Goal: Transaction & Acquisition: Purchase product/service

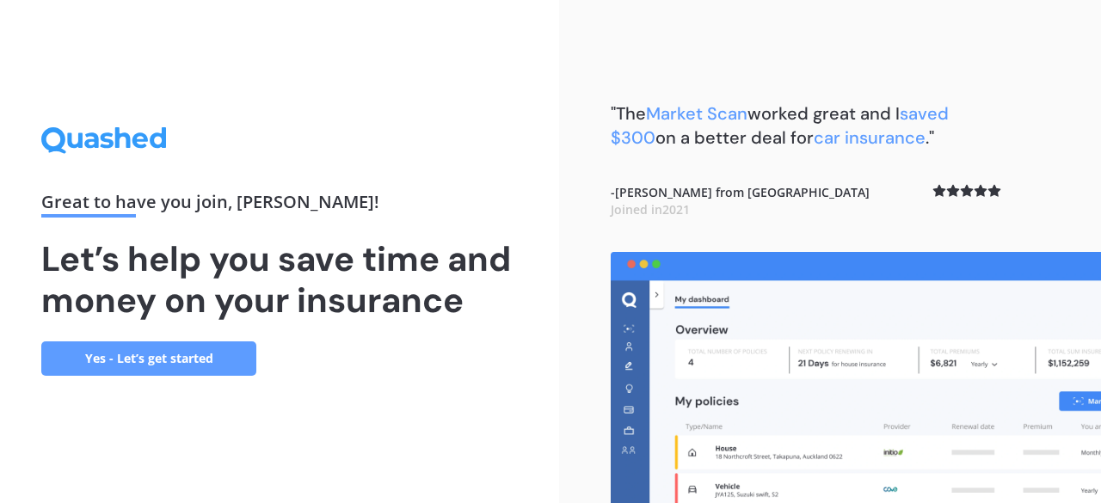
click at [165, 350] on link "Yes - Let’s get started" at bounding box center [148, 359] width 215 height 34
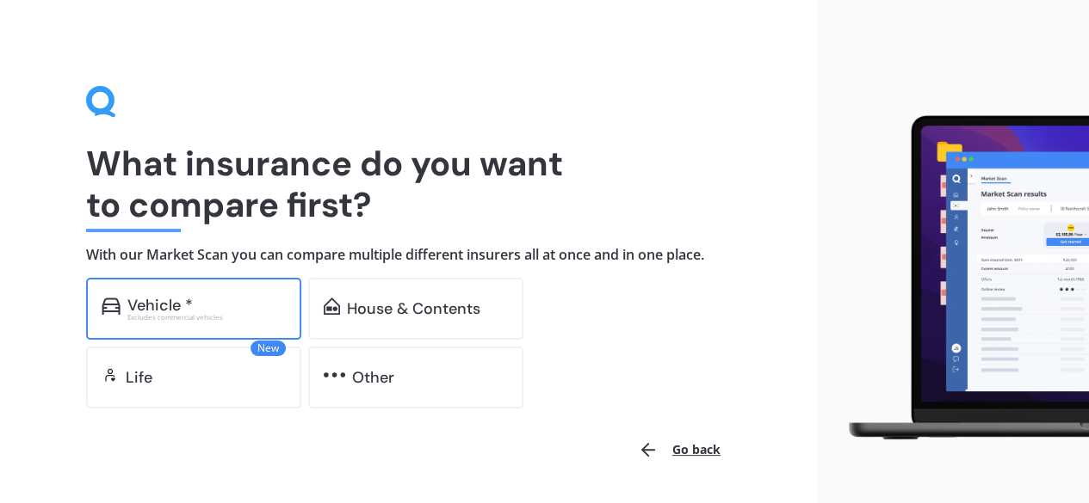
click at [226, 318] on div "Excludes commercial vehicles" at bounding box center [206, 317] width 158 height 7
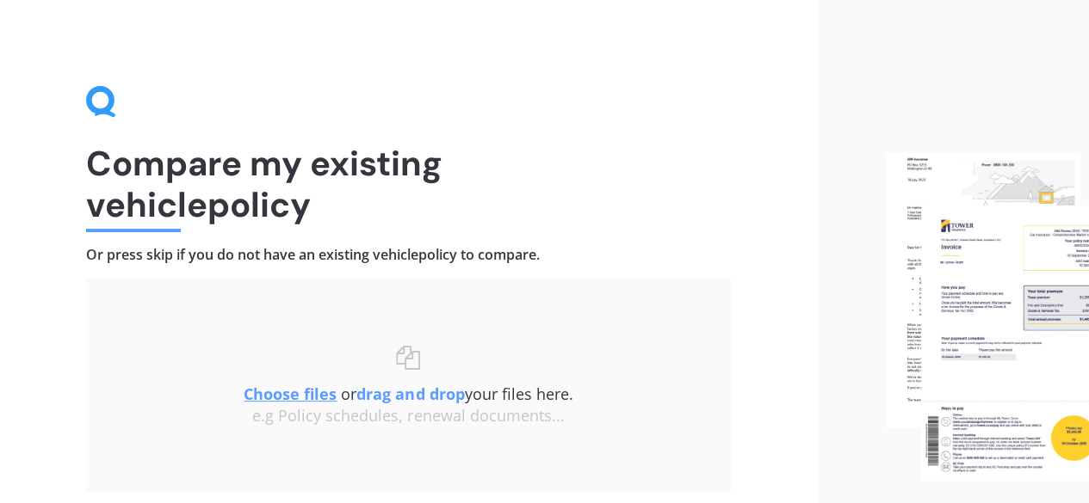
scroll to position [130, 0]
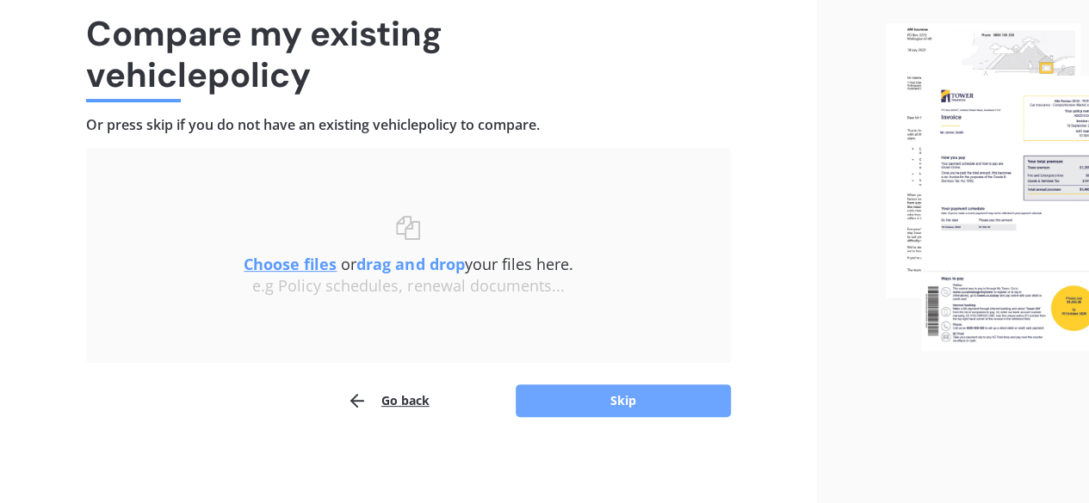
click at [602, 401] on button "Skip" at bounding box center [622, 401] width 215 height 33
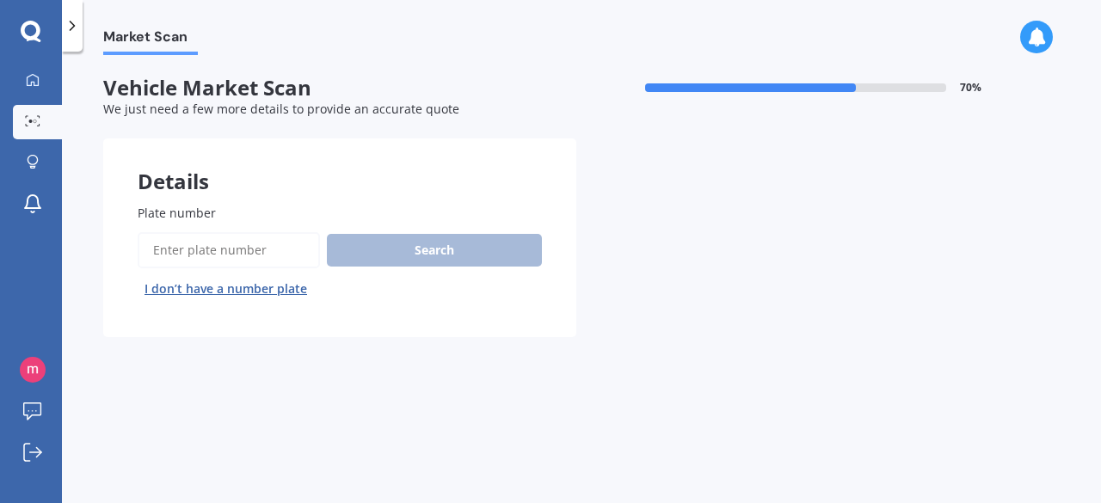
click at [188, 240] on input "Plate number" at bounding box center [229, 250] width 182 height 36
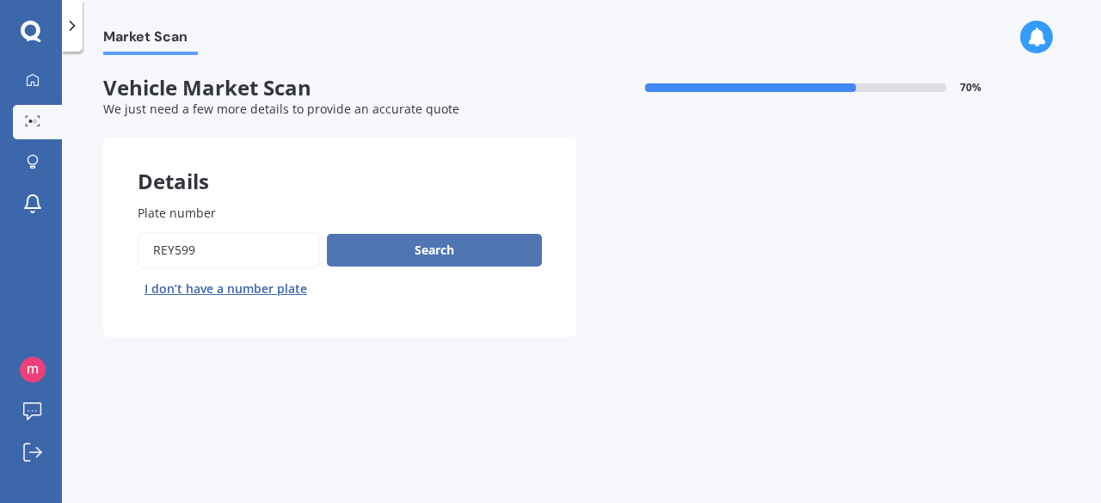
type input "REY599"
click at [377, 249] on button "Search" at bounding box center [434, 250] width 215 height 33
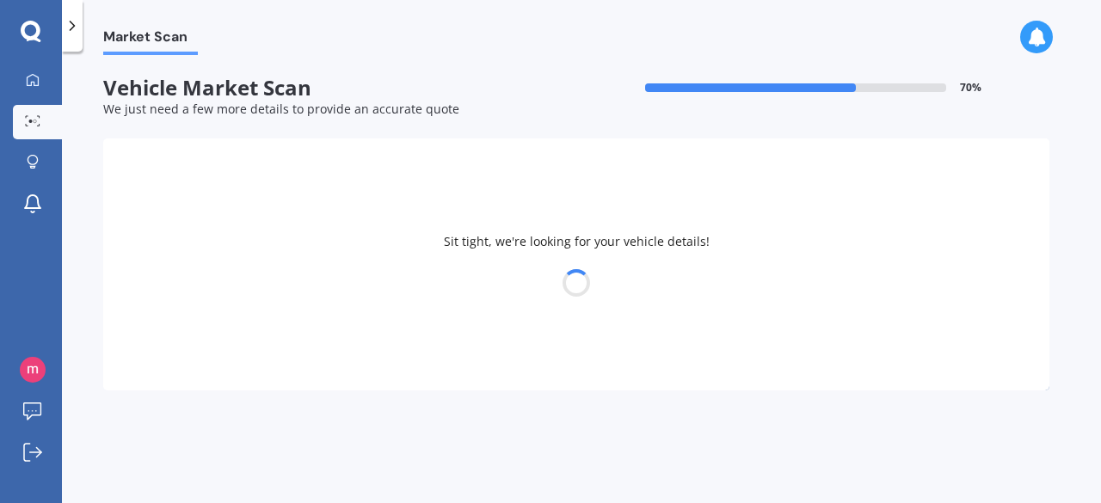
select select "HONDA"
select select "GRACE"
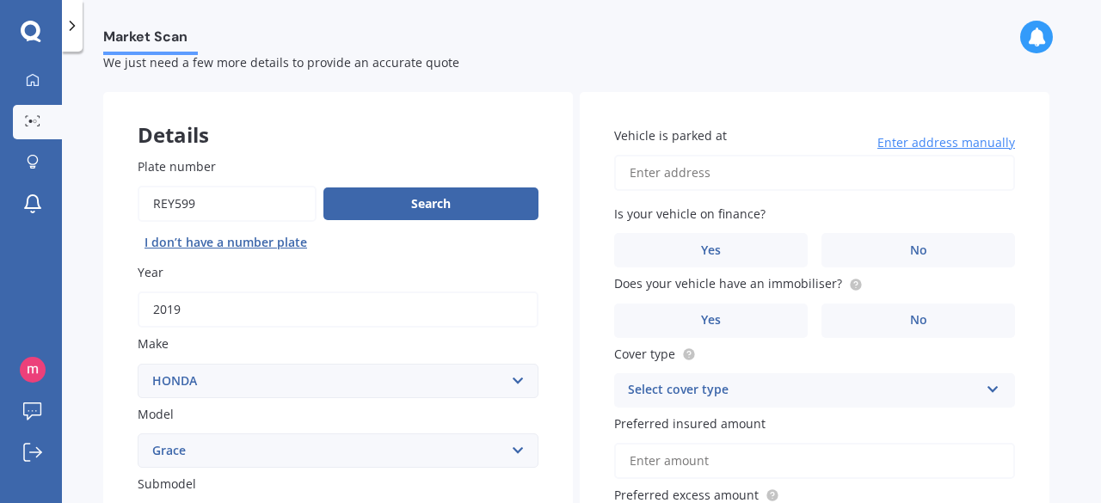
scroll to position [47, 0]
click at [696, 180] on input "Vehicle is parked at" at bounding box center [814, 172] width 401 height 36
type input "[STREET_ADDRESS]"
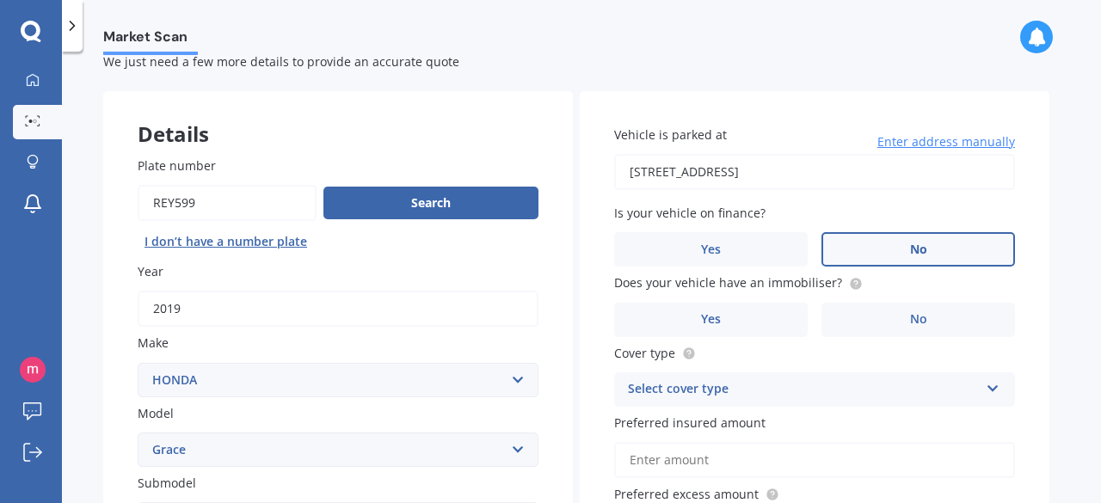
click at [885, 250] on label "No" at bounding box center [919, 249] width 194 height 34
click at [0, 0] on input "No" at bounding box center [0, 0] width 0 height 0
click at [890, 318] on label "No" at bounding box center [919, 320] width 194 height 34
click at [0, 0] on input "No" at bounding box center [0, 0] width 0 height 0
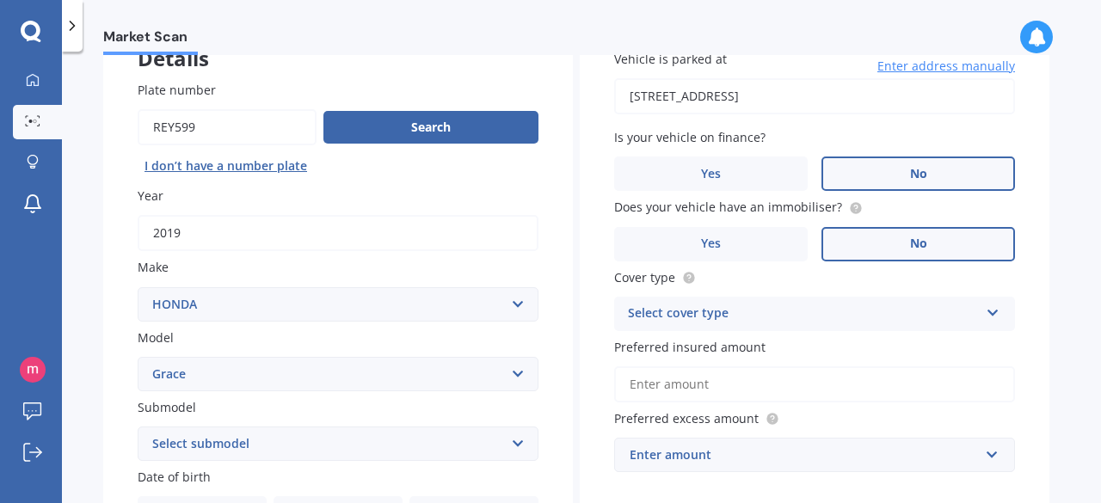
scroll to position [126, 0]
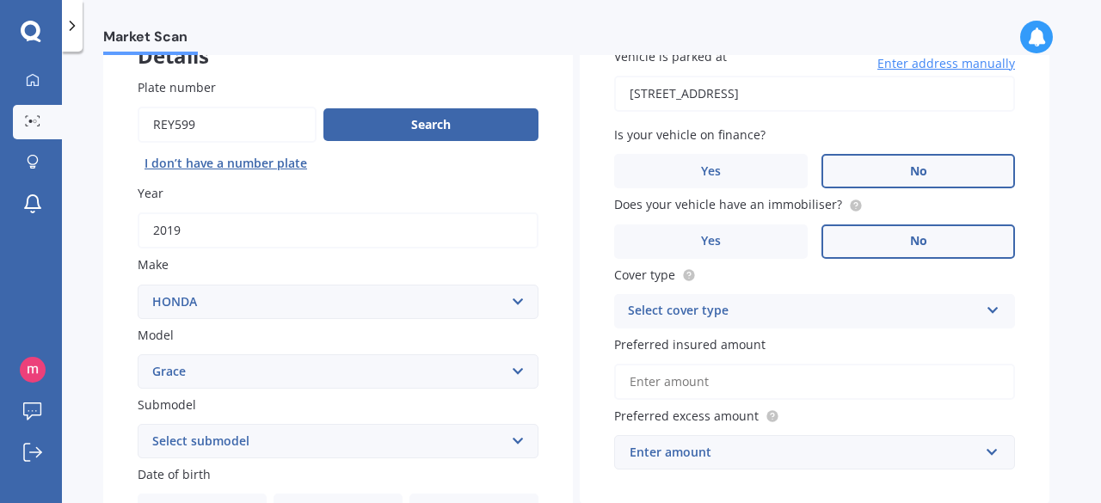
click at [799, 302] on div "Select cover type" at bounding box center [803, 311] width 351 height 21
click at [700, 353] on span "Comprehensive" at bounding box center [674, 344] width 91 height 16
click at [762, 390] on input "Preferred insured amount" at bounding box center [814, 382] width 401 height 36
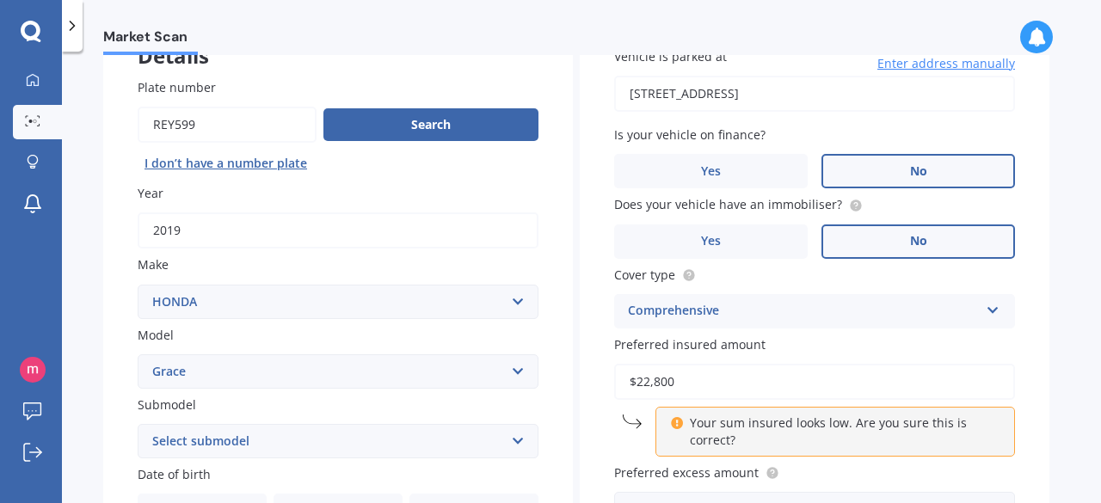
type input "$22,800"
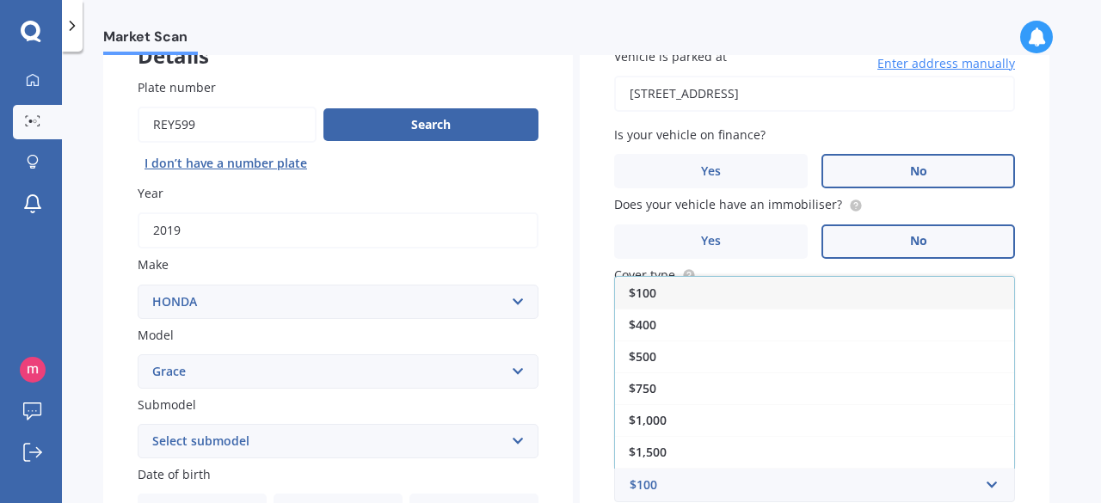
click at [1052, 349] on div "Market Scan Vehicle Market Scan 70 % We just need a few more details to provide…" at bounding box center [582, 281] width 1040 height 452
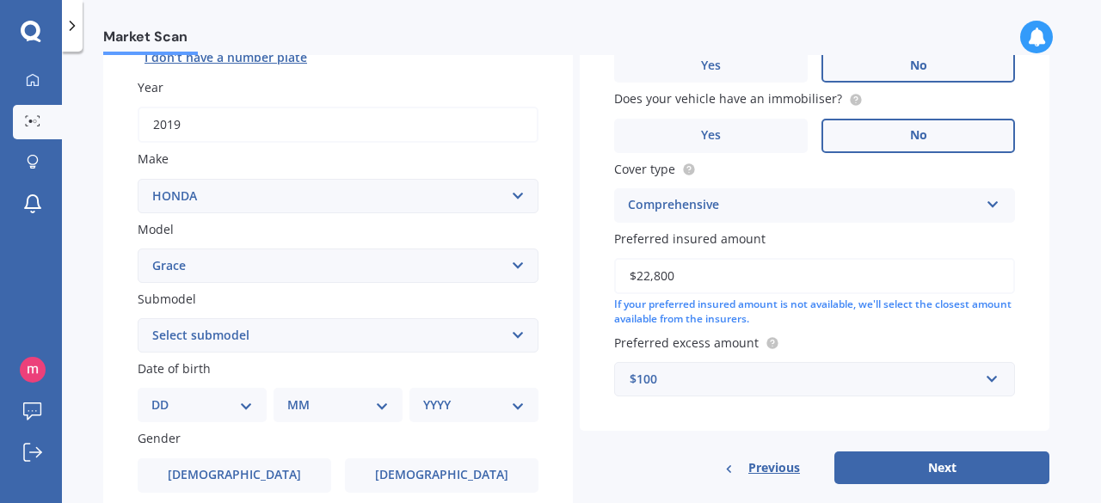
scroll to position [232, 0]
click at [750, 386] on div "$100" at bounding box center [804, 378] width 349 height 19
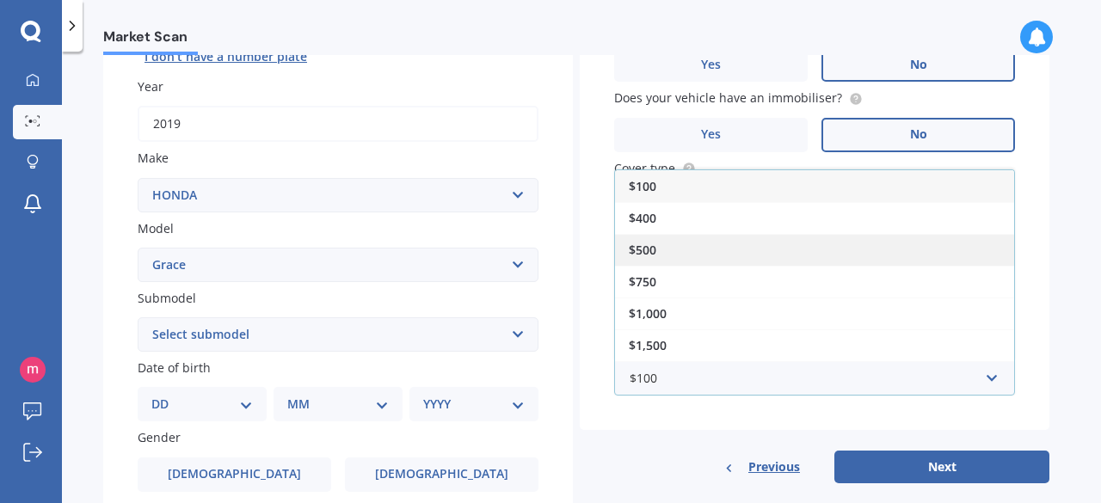
click at [642, 245] on span "$500" at bounding box center [643, 250] width 28 height 16
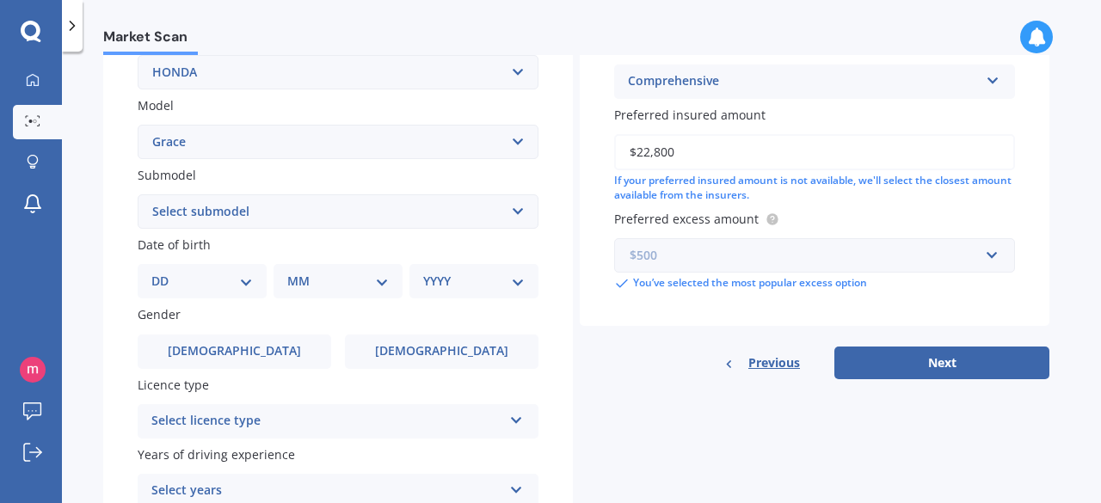
scroll to position [257, 0]
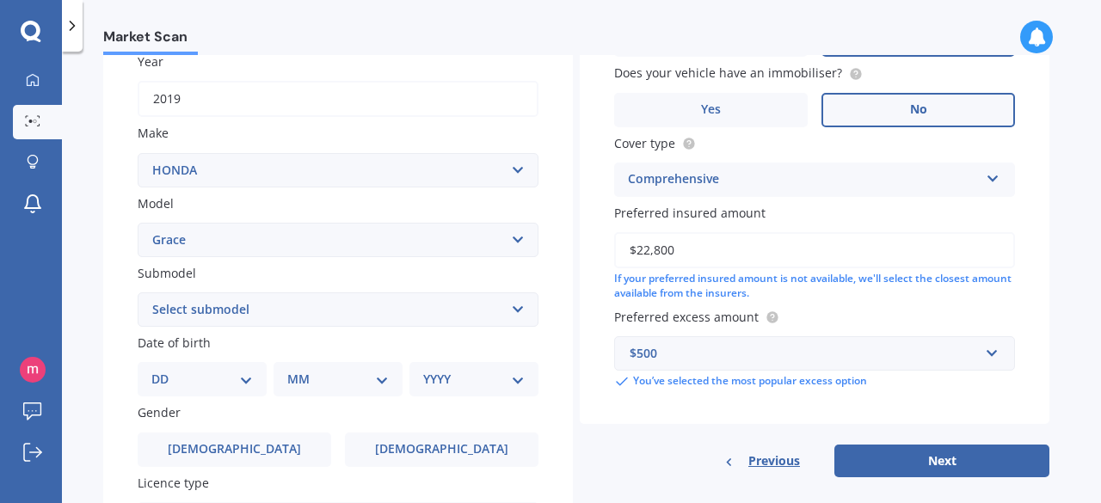
click at [198, 384] on select "DD 01 02 03 04 05 06 07 08 09 10 11 12 13 14 15 16 17 18 19 20 21 22 23 24 25 2…" at bounding box center [202, 379] width 102 height 19
select select "04"
click at [165, 372] on select "DD 01 02 03 04 05 06 07 08 09 10 11 12 13 14 15 16 17 18 19 20 21 22 23 24 25 2…" at bounding box center [202, 379] width 102 height 19
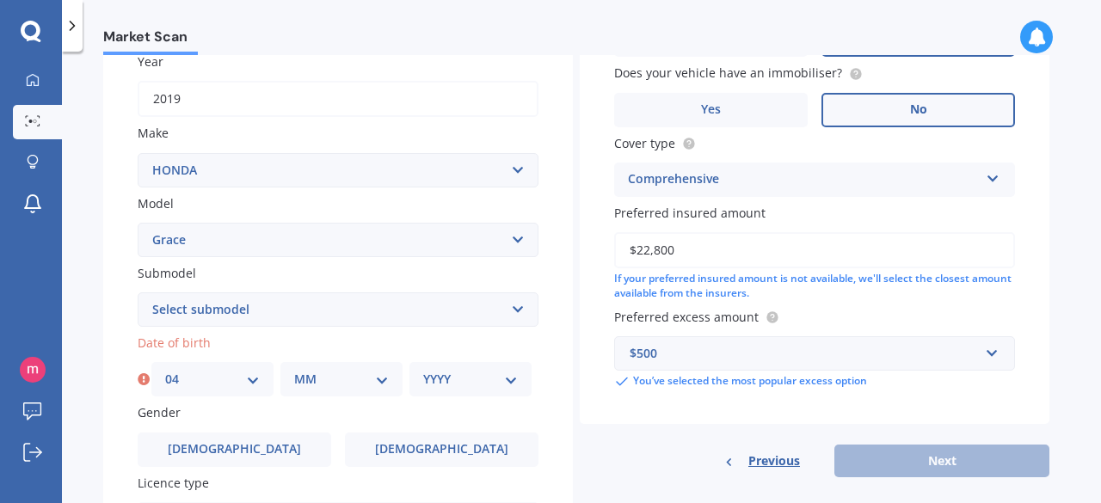
click at [351, 383] on select "MM 01 02 03 04 05 06 07 08 09 10 11 12" at bounding box center [341, 379] width 95 height 19
select select "12"
click at [294, 372] on select "MM 01 02 03 04 05 06 07 08 09 10 11 12" at bounding box center [341, 379] width 95 height 19
click at [465, 385] on select "YYYY 2025 2024 2023 2022 2021 2020 2019 2018 2017 2016 2015 2014 2013 2012 2011…" at bounding box center [470, 379] width 95 height 19
select select "1985"
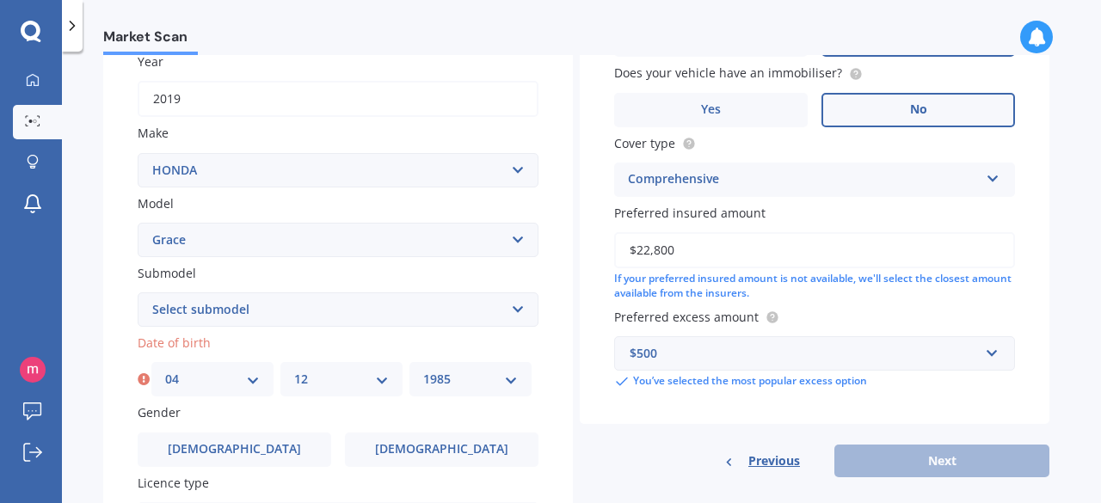
click at [423, 372] on select "YYYY 2025 2024 2023 2022 2021 2020 2019 2018 2017 2016 2015 2014 2013 2012 2011…" at bounding box center [470, 379] width 95 height 19
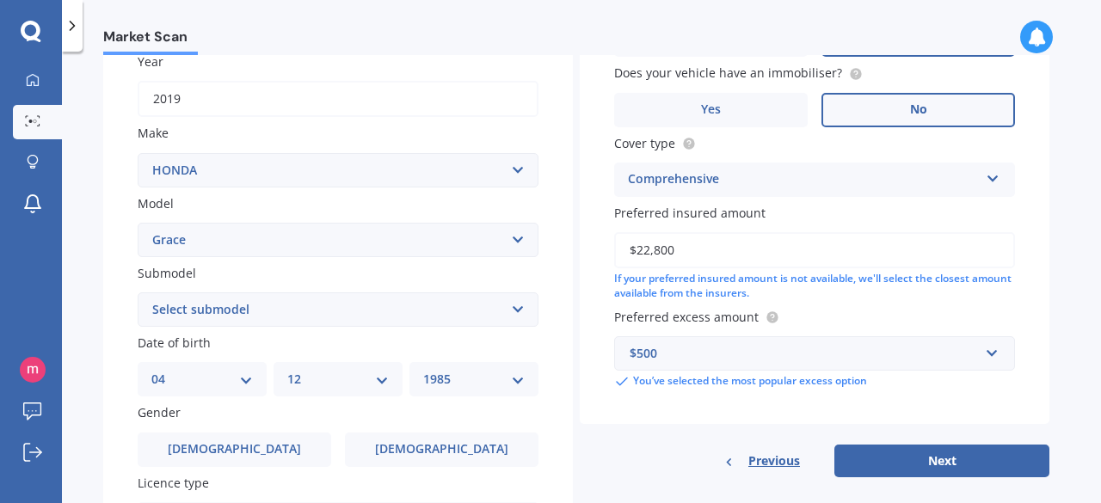
click at [255, 471] on div "Plate number Search I don’t have a number plate Year [DATE] Make Select make AC…" at bounding box center [338, 311] width 470 height 799
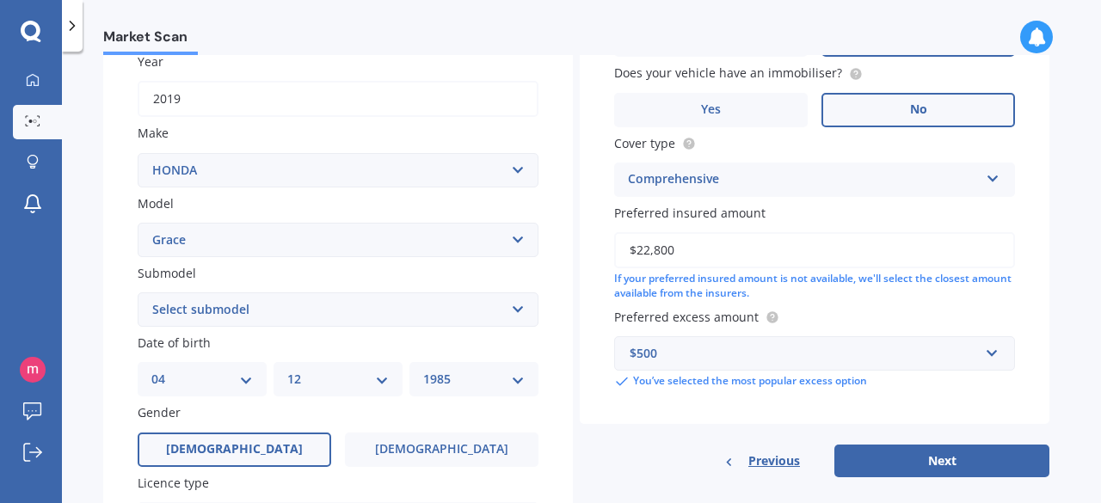
click at [256, 455] on label "[DEMOGRAPHIC_DATA]" at bounding box center [235, 450] width 194 height 34
click at [0, 0] on input "[DEMOGRAPHIC_DATA]" at bounding box center [0, 0] width 0 height 0
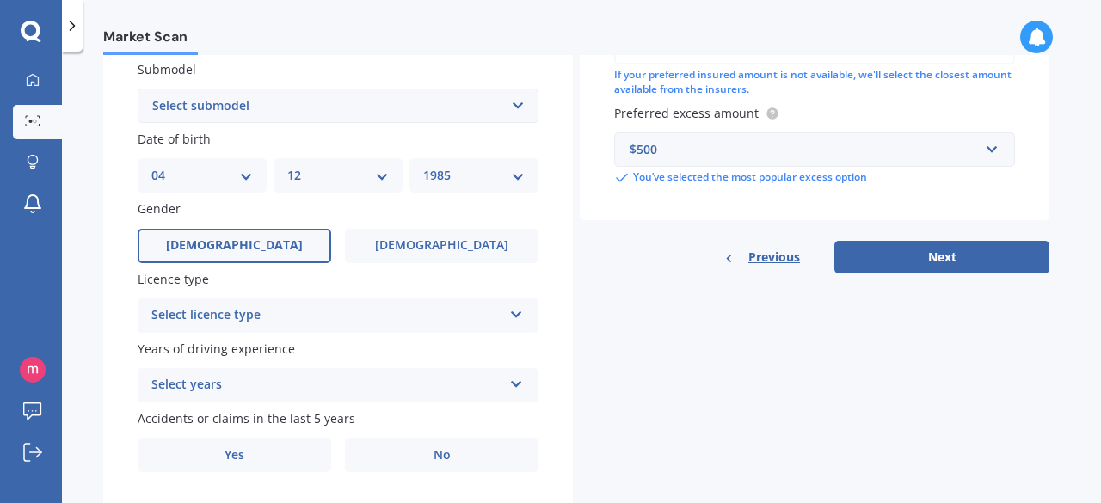
scroll to position [462, 0]
click at [271, 316] on div "Select licence type" at bounding box center [326, 315] width 351 height 21
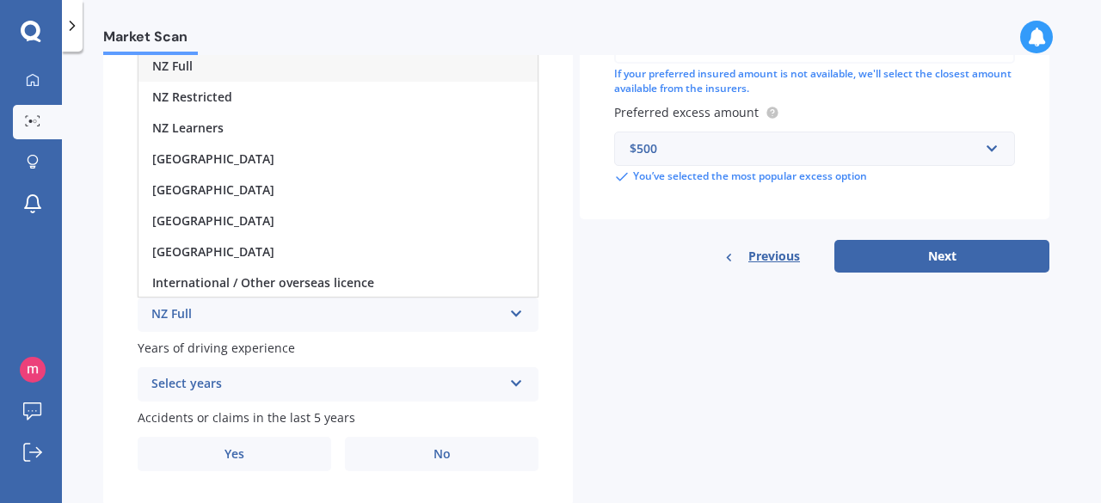
click at [203, 67] on div "NZ Full" at bounding box center [338, 66] width 399 height 31
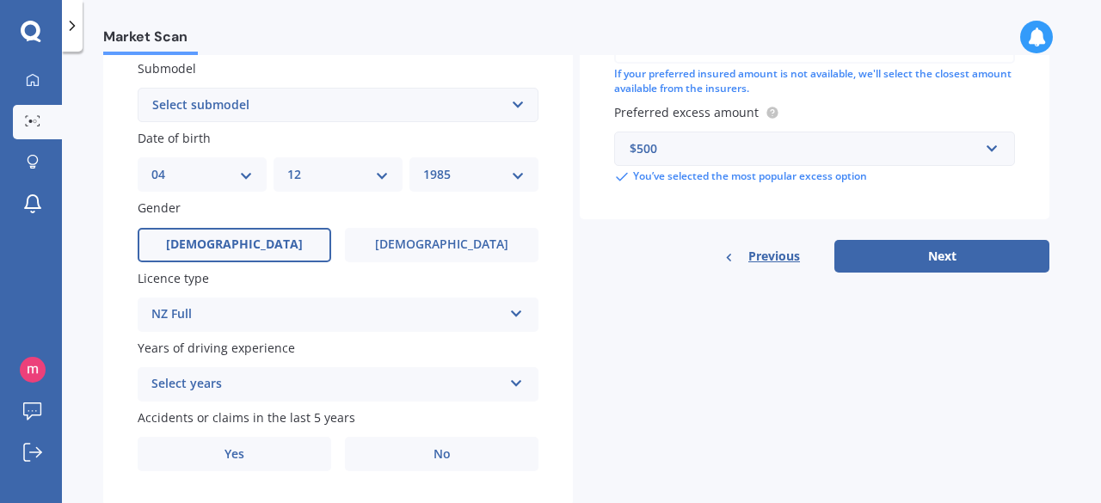
click at [212, 385] on div "Select years" at bounding box center [326, 384] width 351 height 21
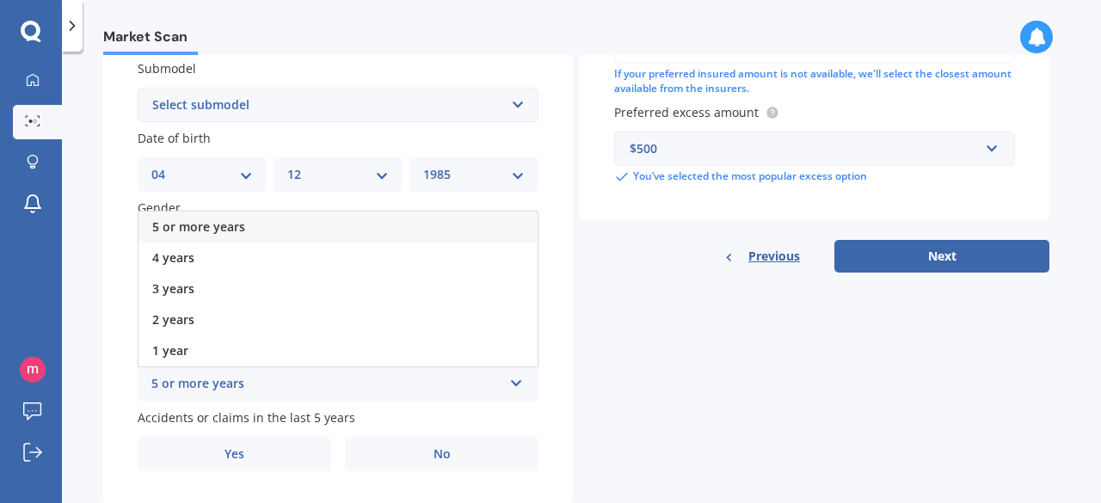
click at [211, 230] on span "5 or more years" at bounding box center [198, 227] width 93 height 16
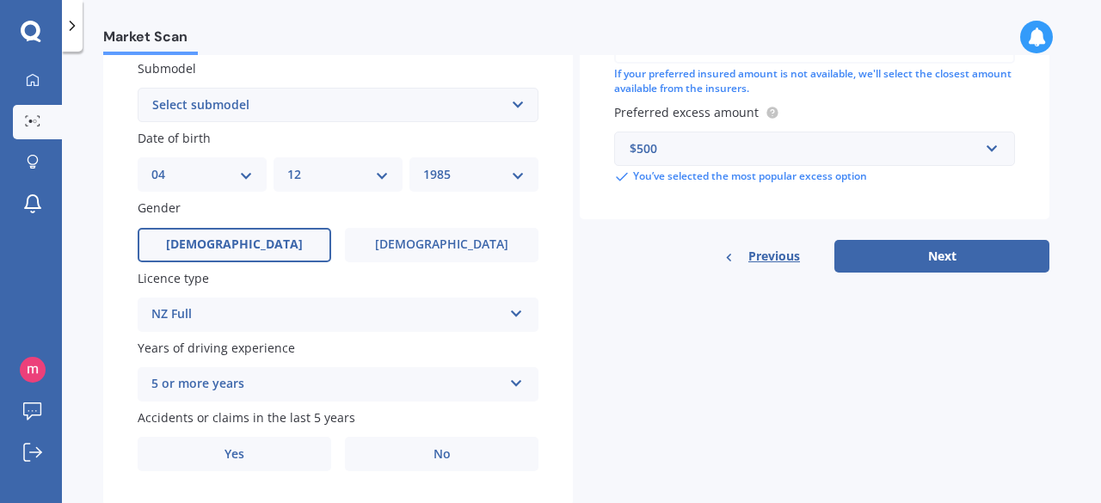
scroll to position [512, 0]
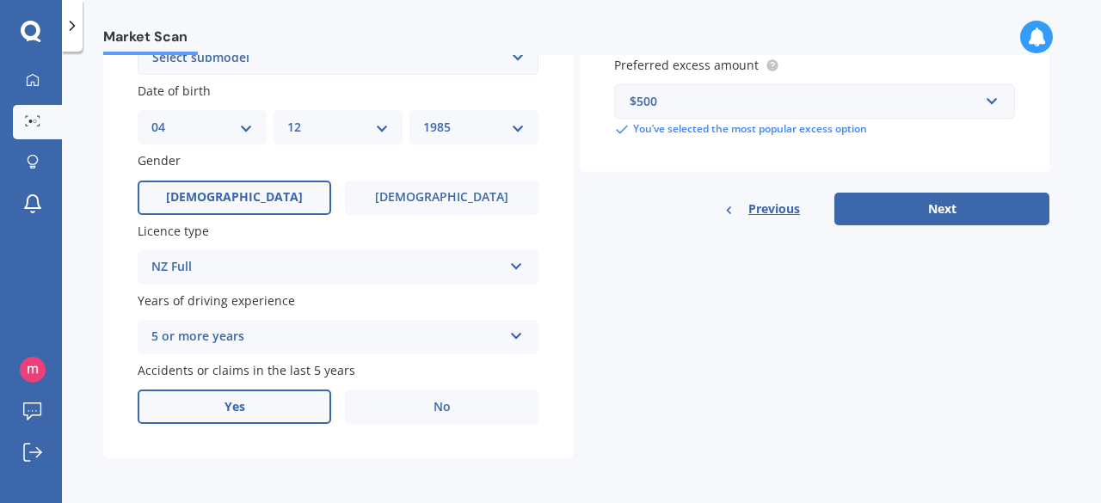
click at [263, 411] on label "Yes" at bounding box center [235, 407] width 194 height 34
click at [0, 0] on input "Yes" at bounding box center [0, 0] width 0 height 0
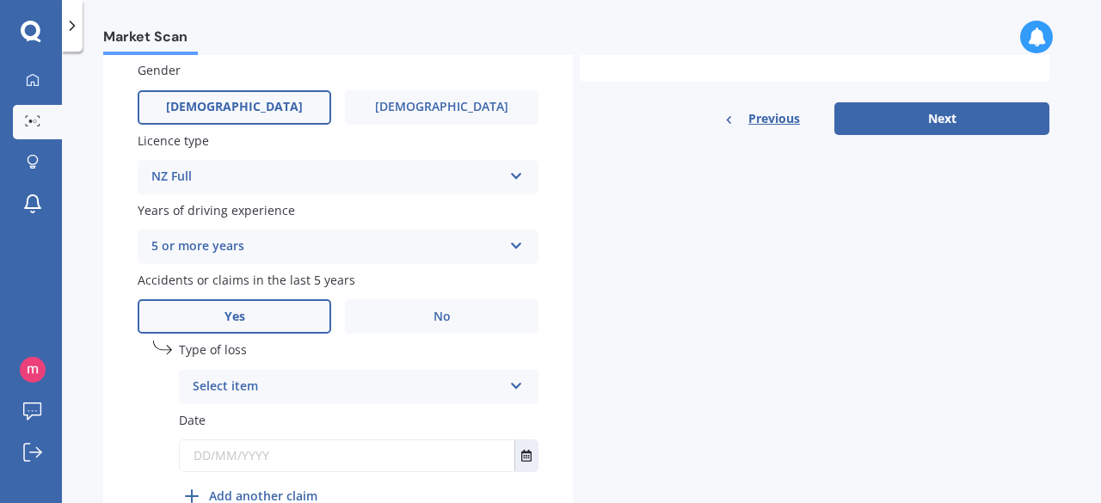
scroll to position [602, 0]
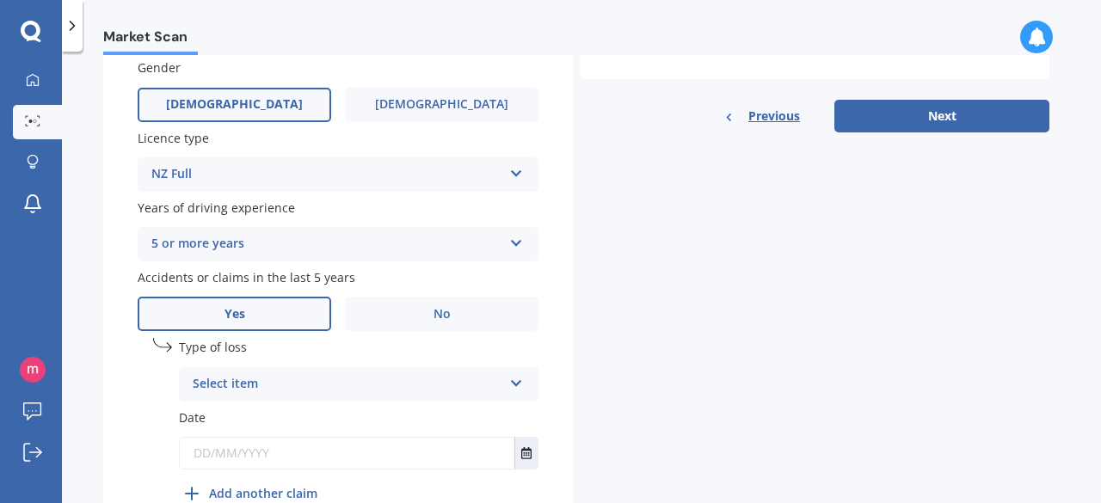
click at [265, 386] on div "Select item" at bounding box center [348, 384] width 310 height 21
click at [262, 422] on span "At fault accident" at bounding box center [242, 418] width 97 height 16
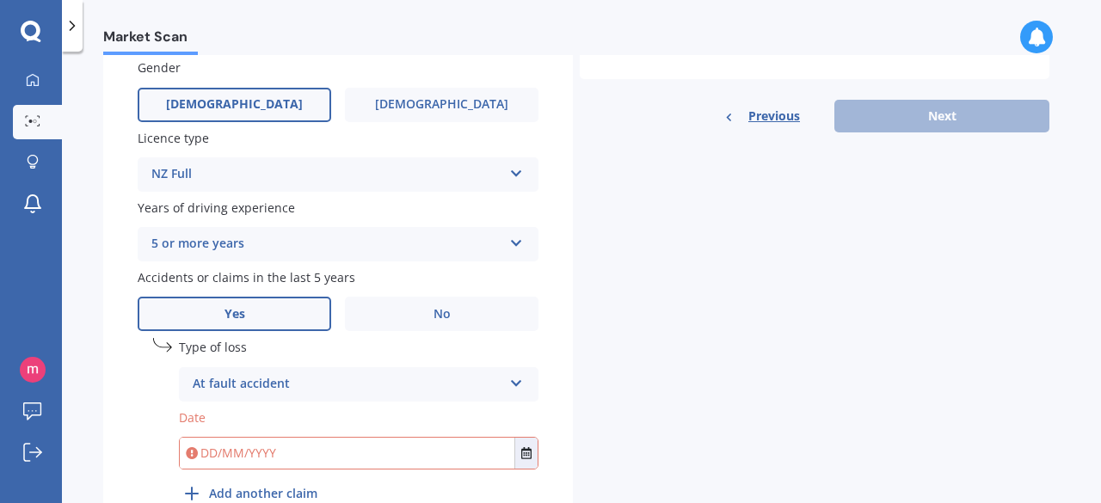
click at [258, 460] on input "text" at bounding box center [347, 453] width 335 height 31
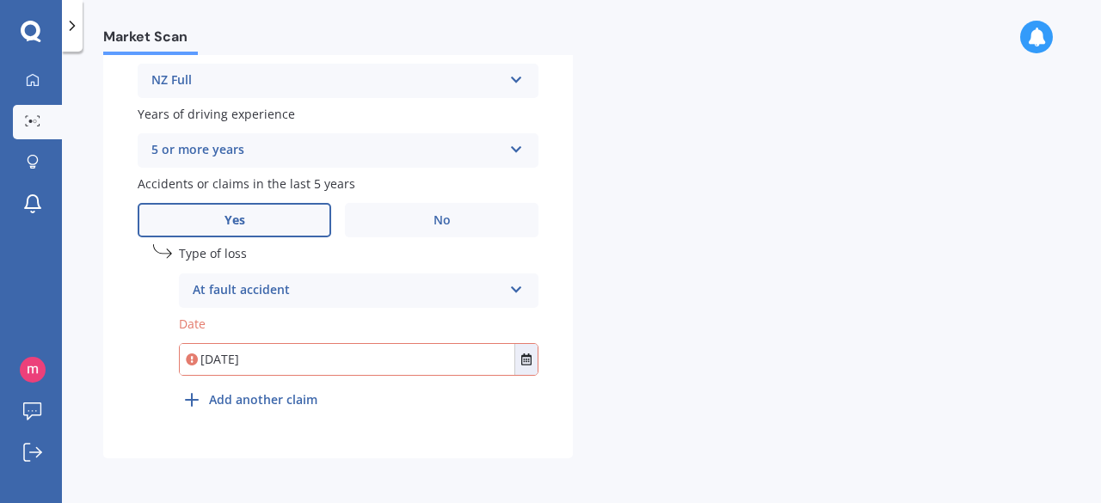
type input "[DATE]"
click at [262, 398] on b "Add another claim" at bounding box center [263, 400] width 108 height 18
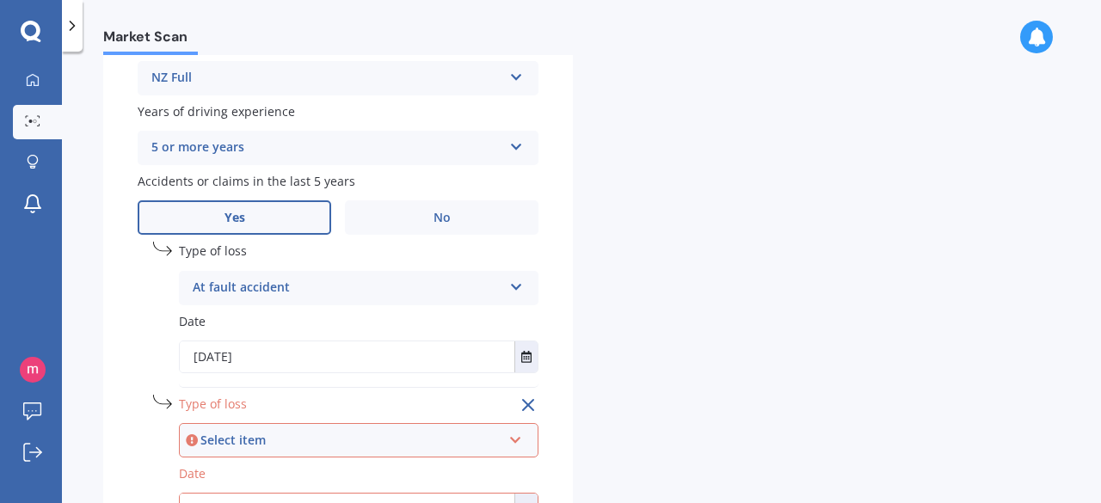
click at [263, 441] on div "Select item" at bounding box center [351, 440] width 301 height 19
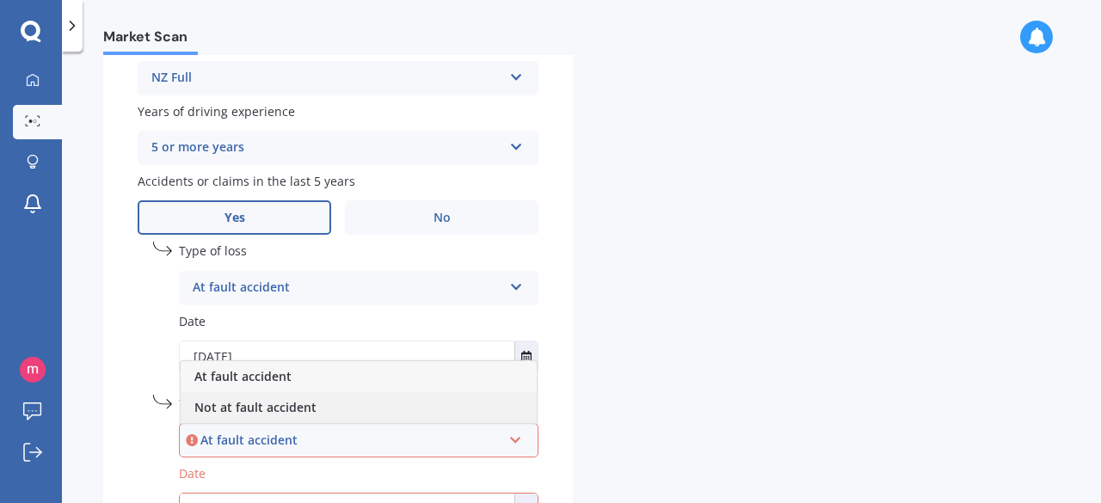
click at [263, 410] on span "Not at fault accident" at bounding box center [255, 407] width 122 height 16
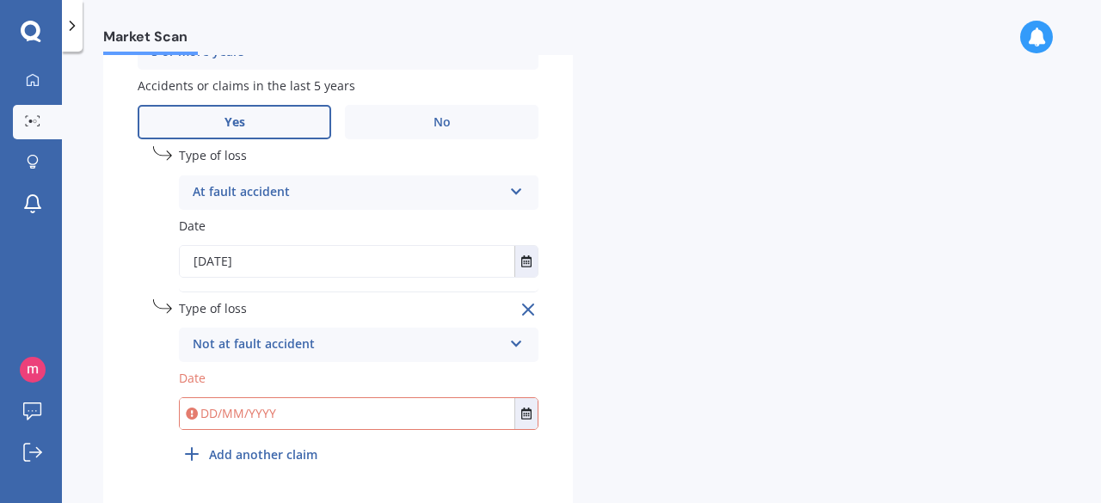
scroll to position [795, 0]
click at [247, 419] on input "text" at bounding box center [347, 413] width 335 height 31
type input "[DATE]"
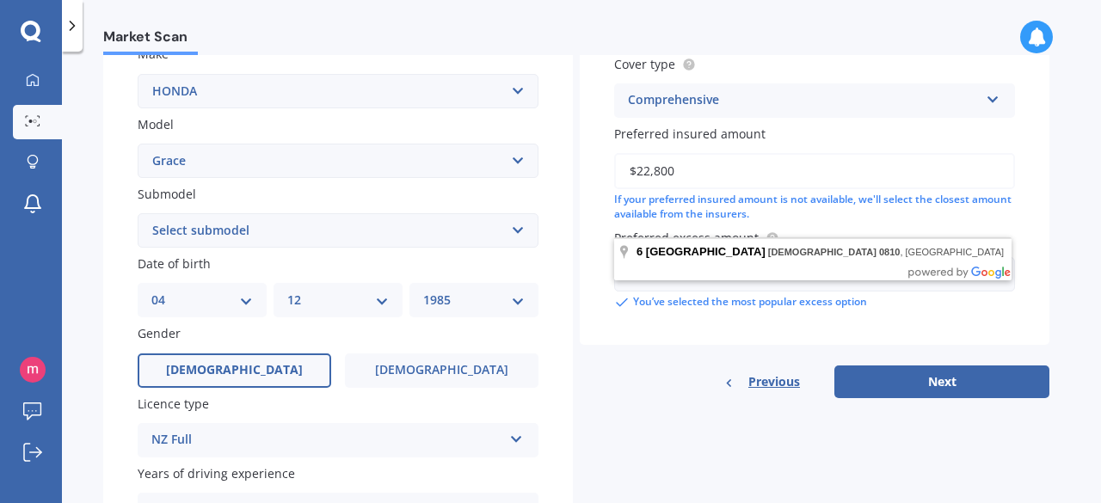
scroll to position [403, 0]
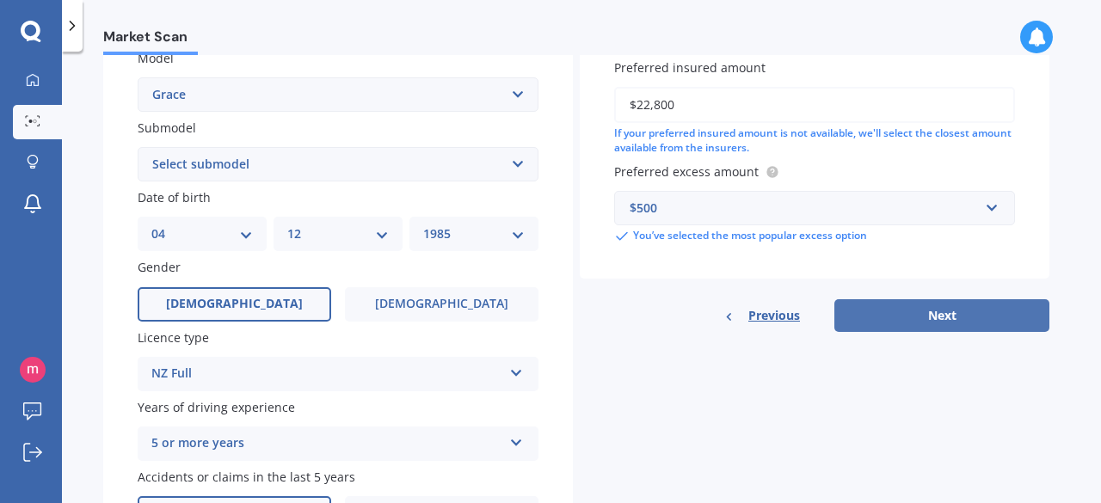
click at [957, 316] on button "Next" at bounding box center [942, 315] width 215 height 33
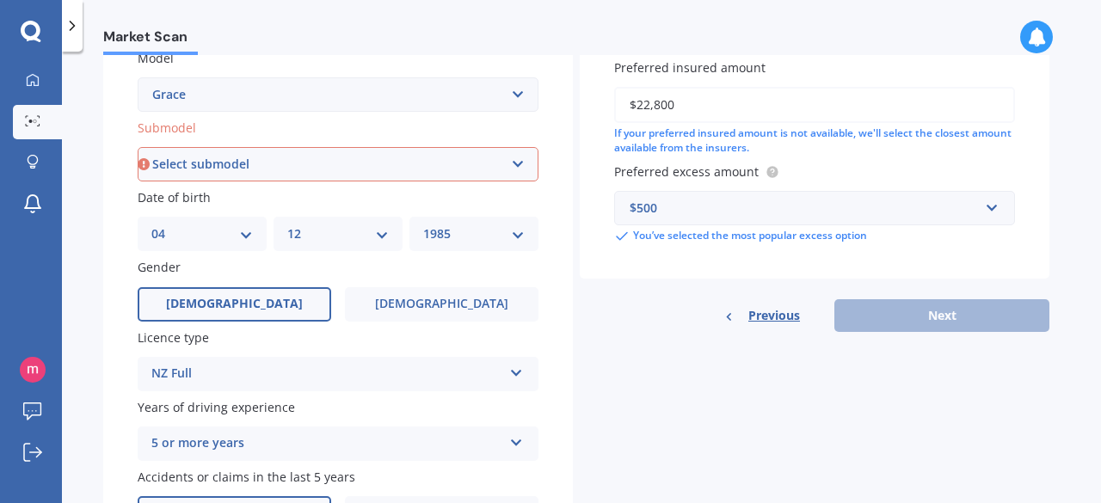
click at [369, 176] on select "Select submodel Hybrid Saloon" at bounding box center [338, 164] width 401 height 34
select select "HYBRID"
click at [138, 148] on select "Select submodel Hybrid Saloon" at bounding box center [338, 164] width 401 height 34
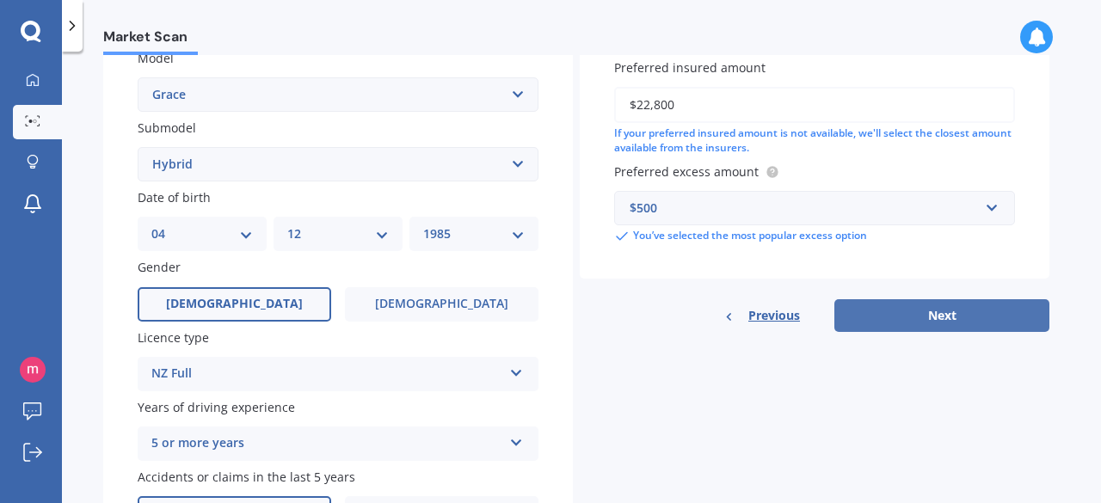
click at [895, 318] on button "Next" at bounding box center [942, 315] width 215 height 33
select select "04"
select select "12"
select select "1985"
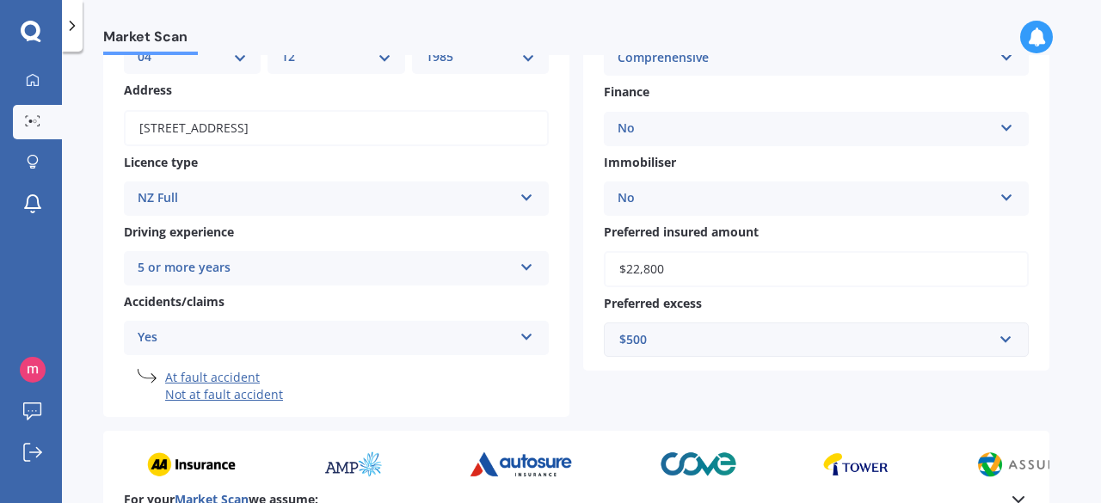
scroll to position [432, 0]
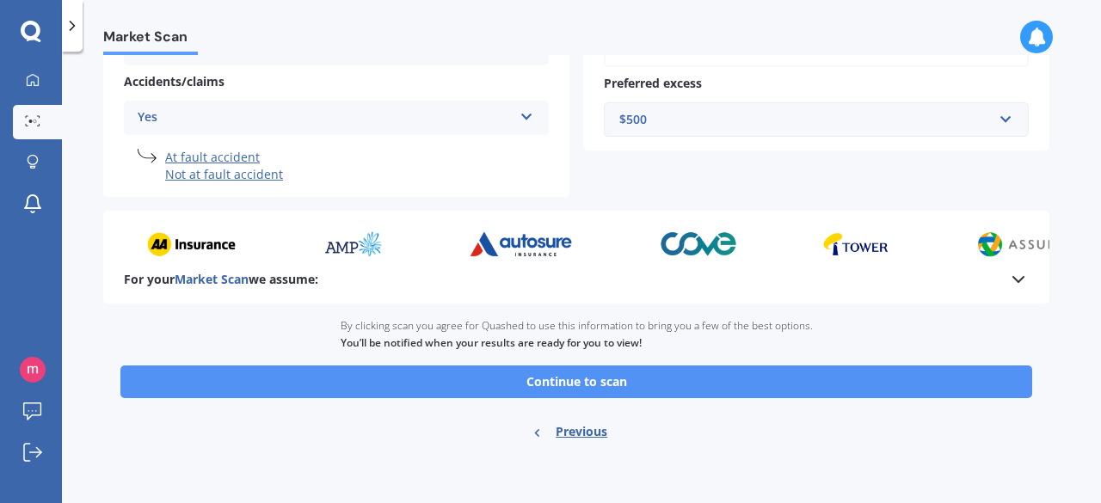
click at [619, 381] on button "Continue to scan" at bounding box center [576, 382] width 912 height 33
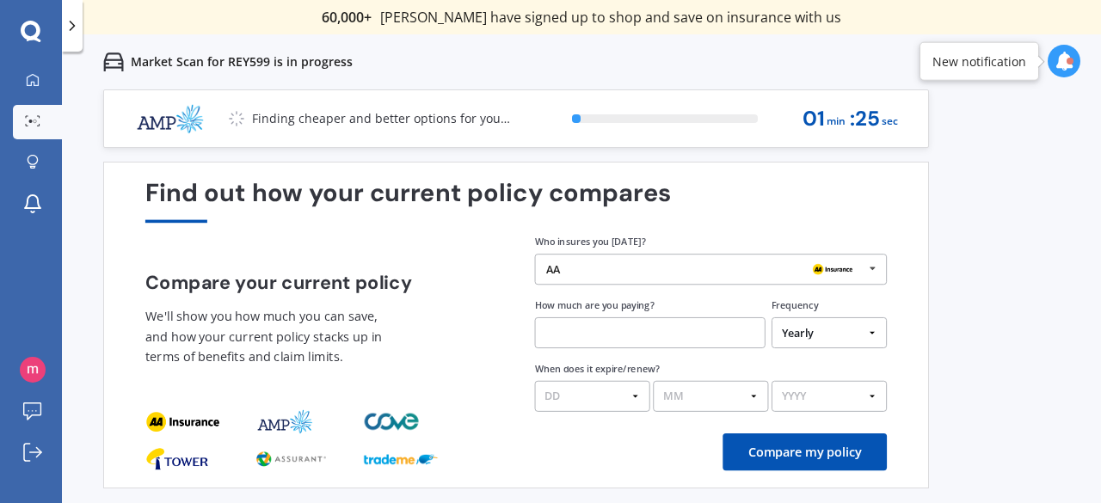
click at [574, 269] on div "AA" at bounding box center [705, 269] width 318 height 12
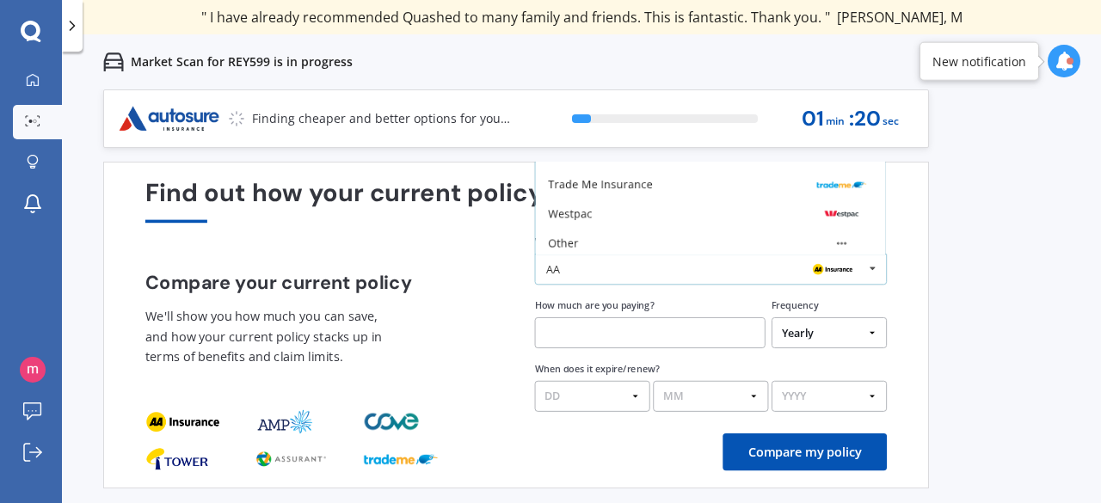
scroll to position [110, 0]
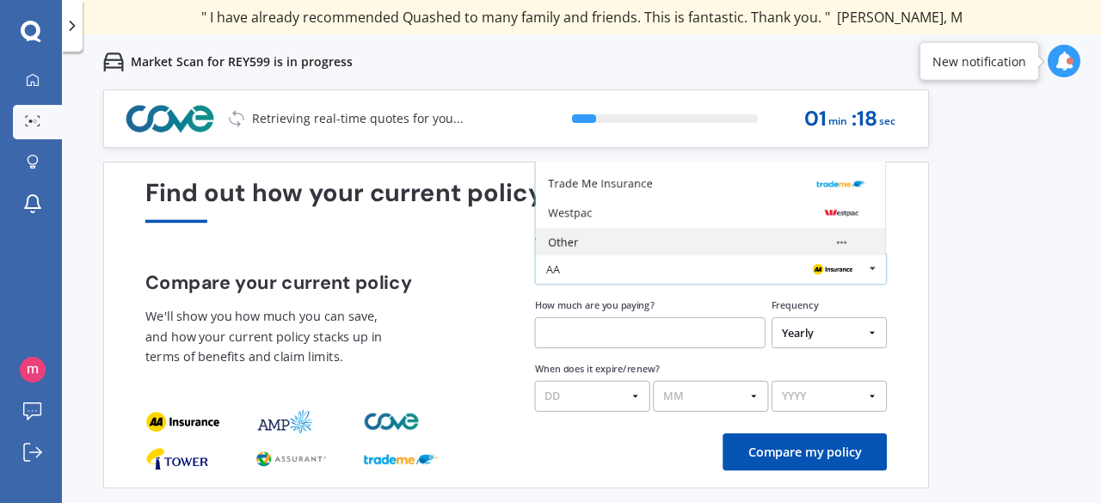
click at [667, 244] on div "Other" at bounding box center [710, 243] width 324 height 12
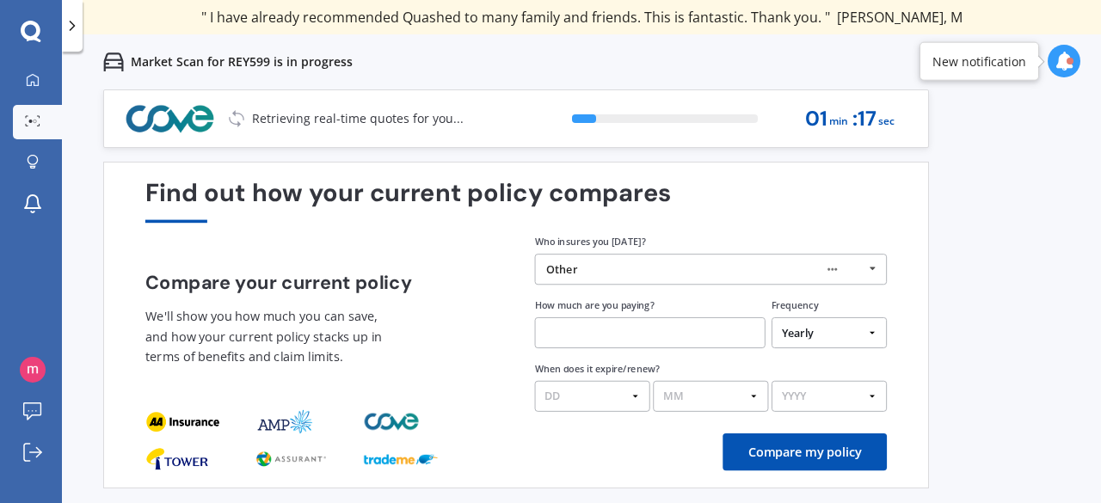
click at [630, 328] on input "text" at bounding box center [650, 333] width 231 height 31
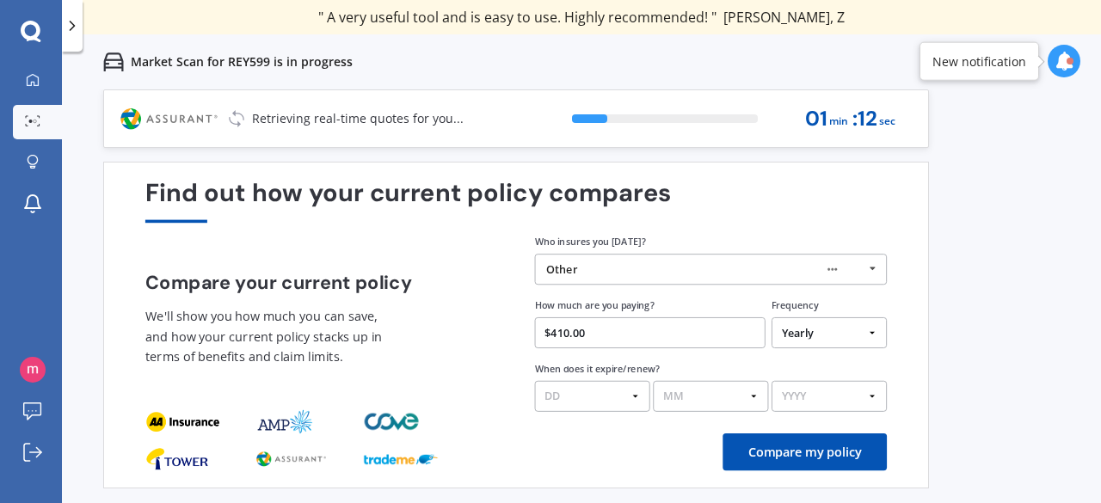
click at [571, 334] on input "$410.00" at bounding box center [650, 333] width 231 height 31
type input "$41.00"
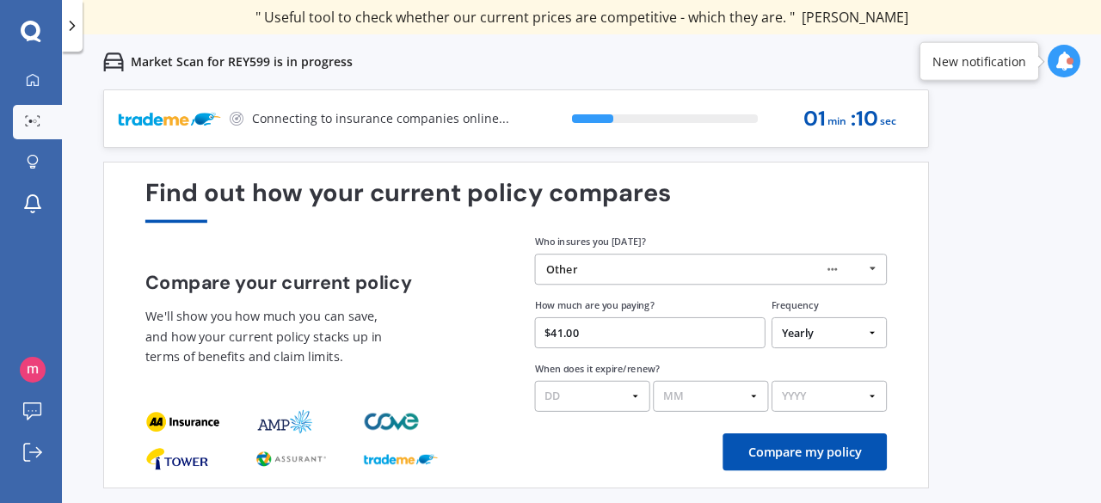
click at [805, 340] on select "Yearly Six-Monthly Quarterly Monthly Fortnightly Weekly One-Off" at bounding box center [829, 333] width 115 height 31
select select "Fortnightly"
click at [772, 318] on select "Yearly Six-Monthly Quarterly Monthly Fortnightly Weekly One-Off" at bounding box center [829, 333] width 115 height 31
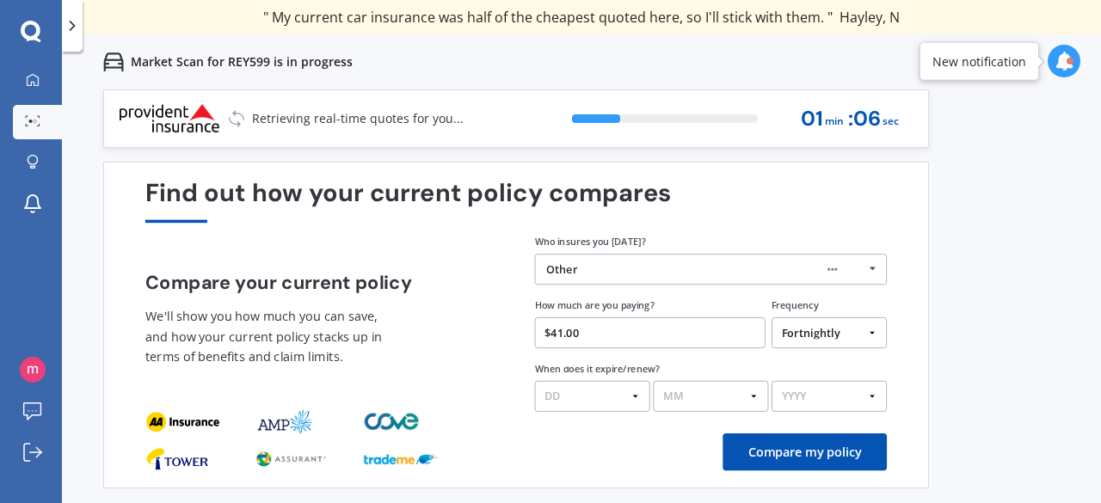
click at [572, 398] on select "DD 01 02 03 04 05 06 07 08 09 10 11 12 13 14 15 16 17 18 19 20 21 22 23 24 25 2…" at bounding box center [592, 396] width 115 height 31
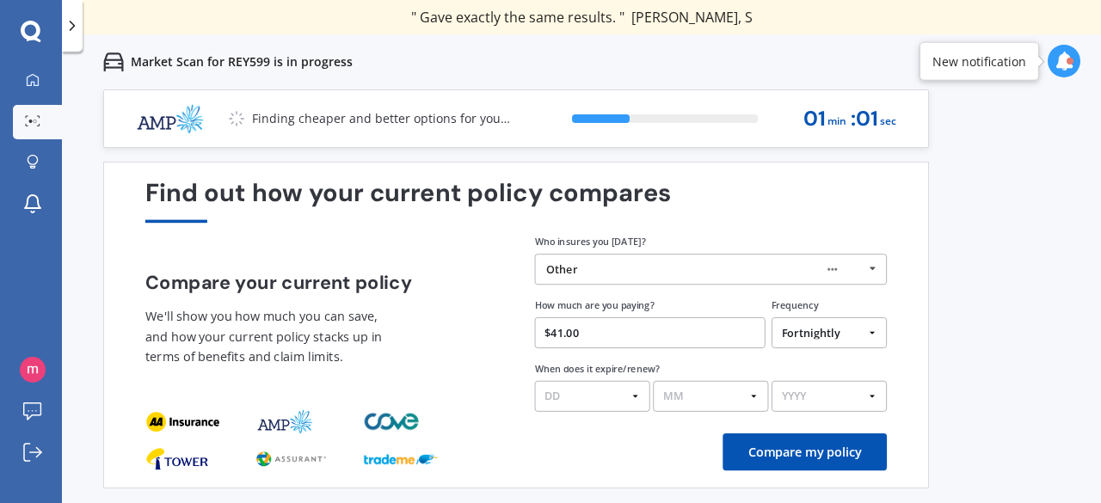
select select "26"
click at [535, 381] on select "DD 01 02 03 04 05 06 07 08 09 10 11 12 13 14 15 16 17 18 19 20 21 22 23 24 25 2…" at bounding box center [592, 396] width 115 height 31
click at [714, 400] on select "MM 01 02 03 04 05 06 07 08 09 10 11 12" at bounding box center [710, 396] width 115 height 31
select select "08"
click at [653, 381] on select "MM 01 02 03 04 05 06 07 08 09 10 11 12" at bounding box center [710, 396] width 115 height 31
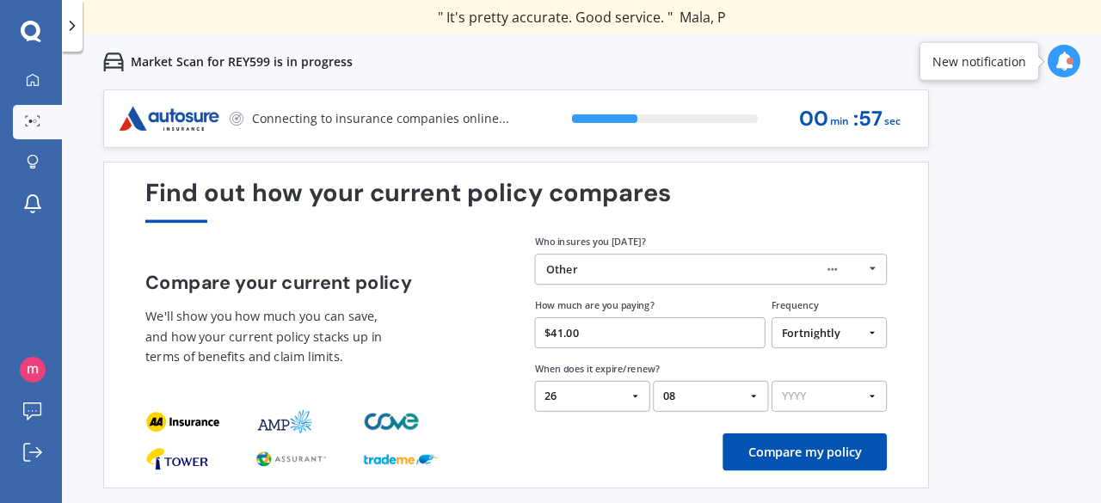
click at [795, 404] on select "YYYY 2026 2025 2024" at bounding box center [829, 396] width 115 height 31
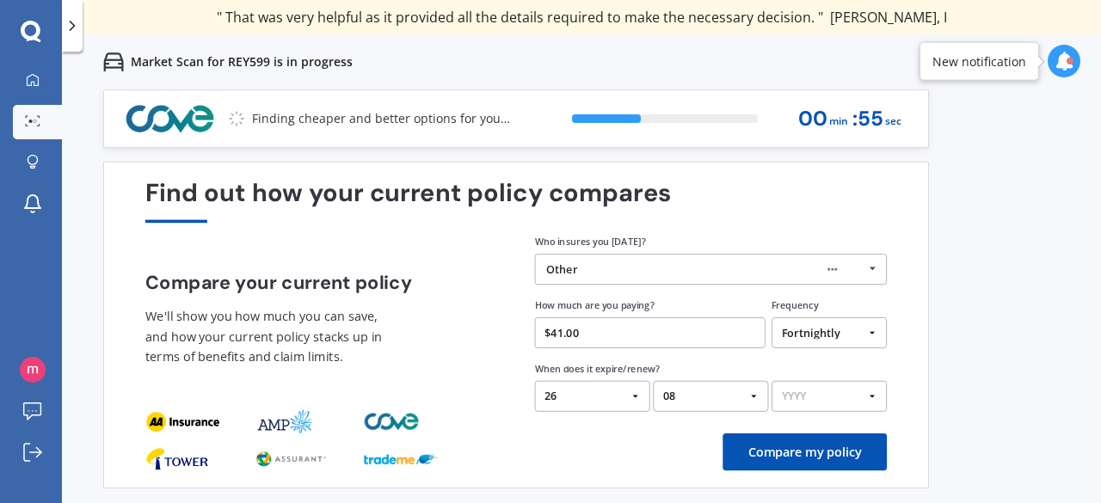
select select "2025"
click at [772, 381] on select "YYYY 2026 2025 2024" at bounding box center [829, 396] width 115 height 31
click at [801, 452] on button "Compare my policy" at bounding box center [805, 452] width 164 height 37
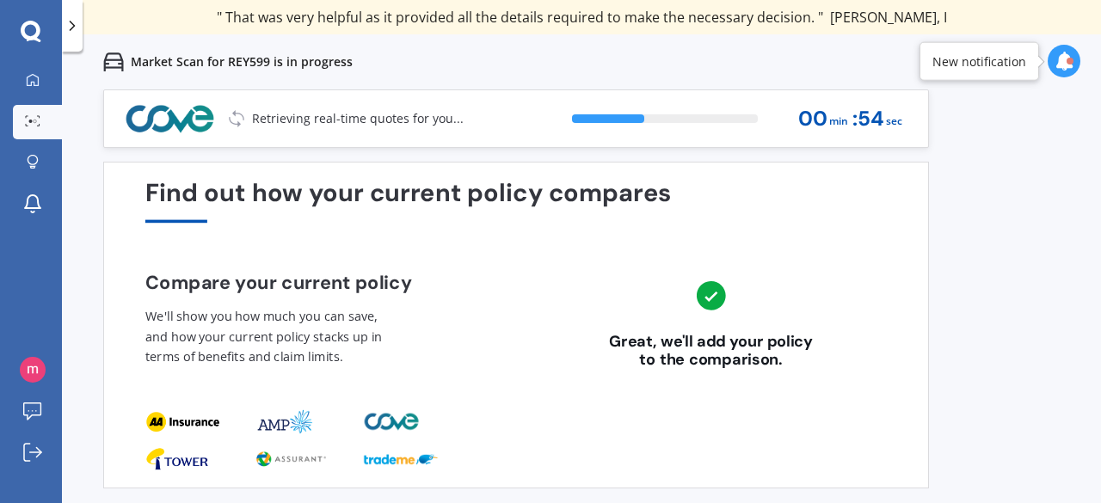
scroll to position [0, 0]
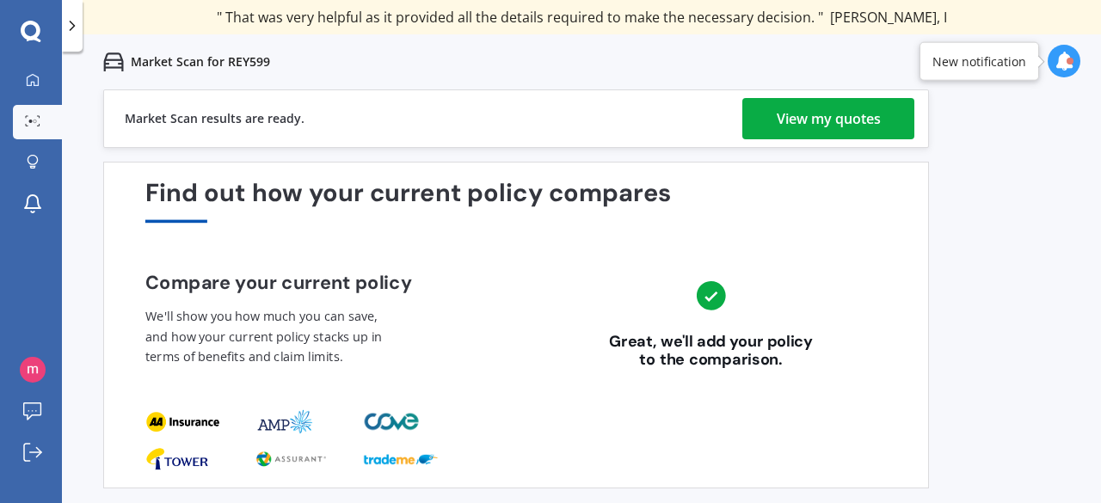
click at [877, 116] on div "View my quotes" at bounding box center [829, 118] width 104 height 41
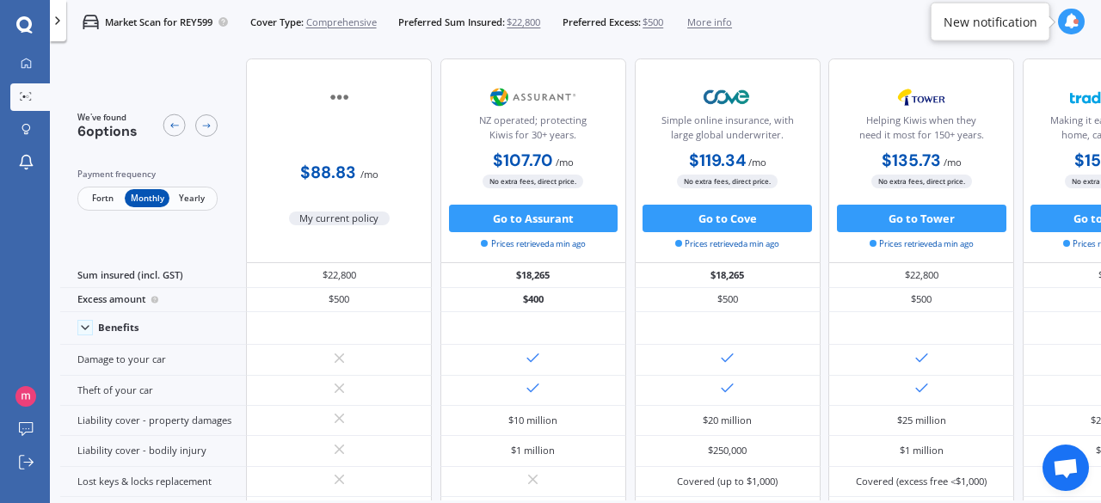
click at [107, 199] on span "Fortn" at bounding box center [102, 198] width 45 height 18
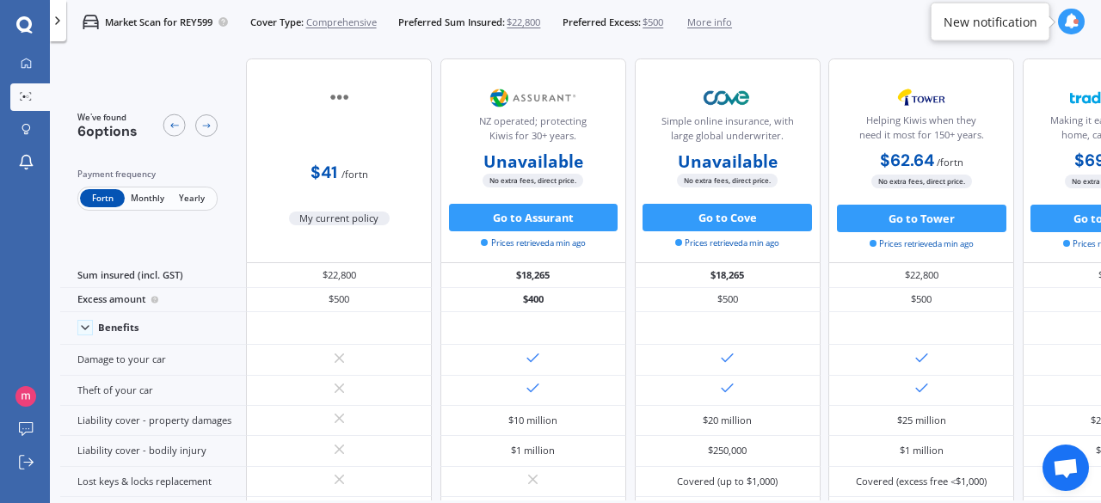
click at [184, 200] on span "Yearly" at bounding box center [192, 198] width 45 height 18
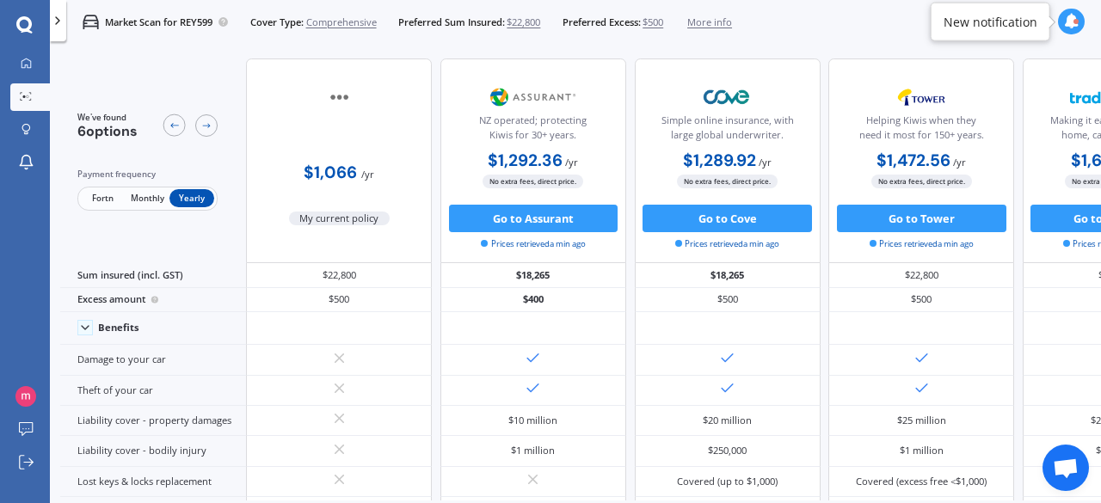
click at [166, 197] on span "Monthly" at bounding box center [147, 198] width 45 height 18
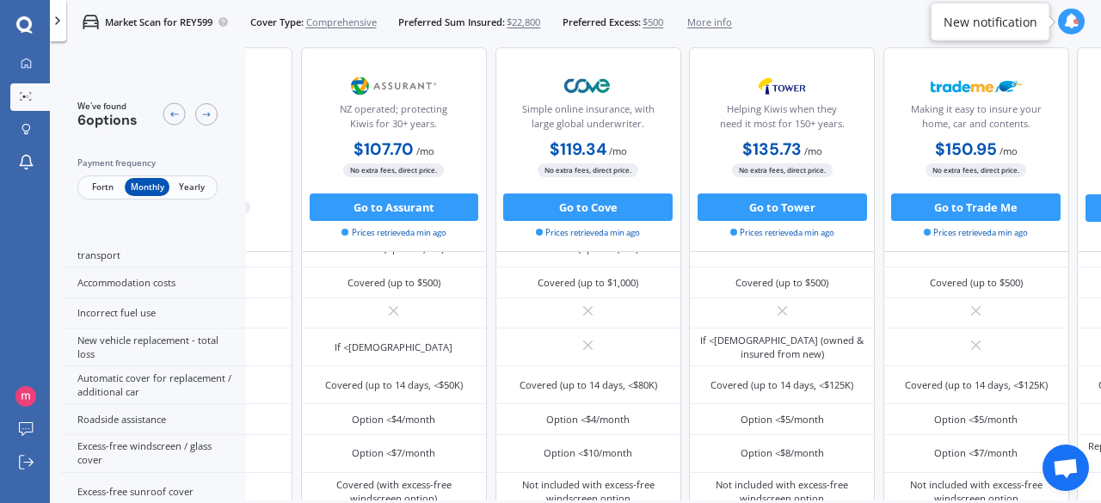
scroll to position [894, 175]
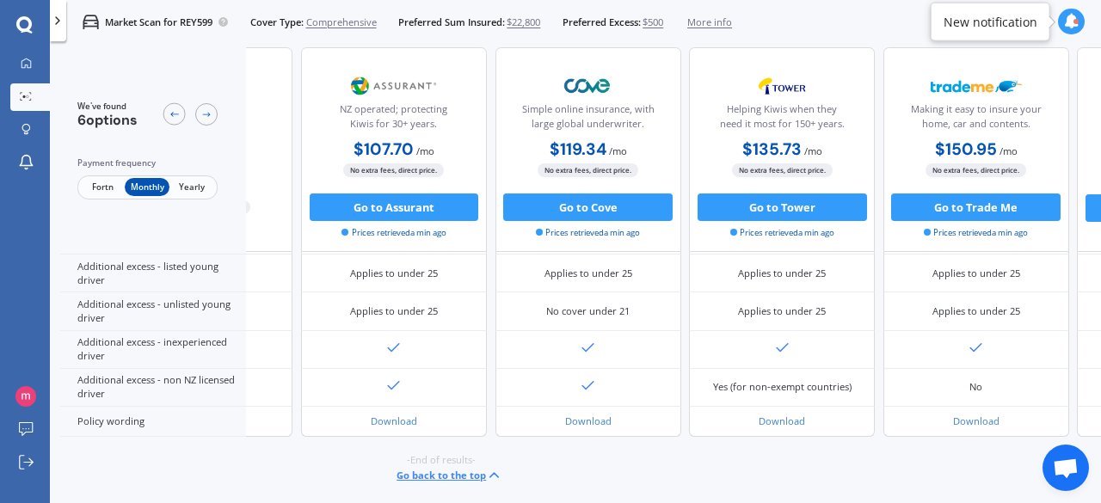
click at [1075, 27] on icon at bounding box center [1071, 21] width 15 height 15
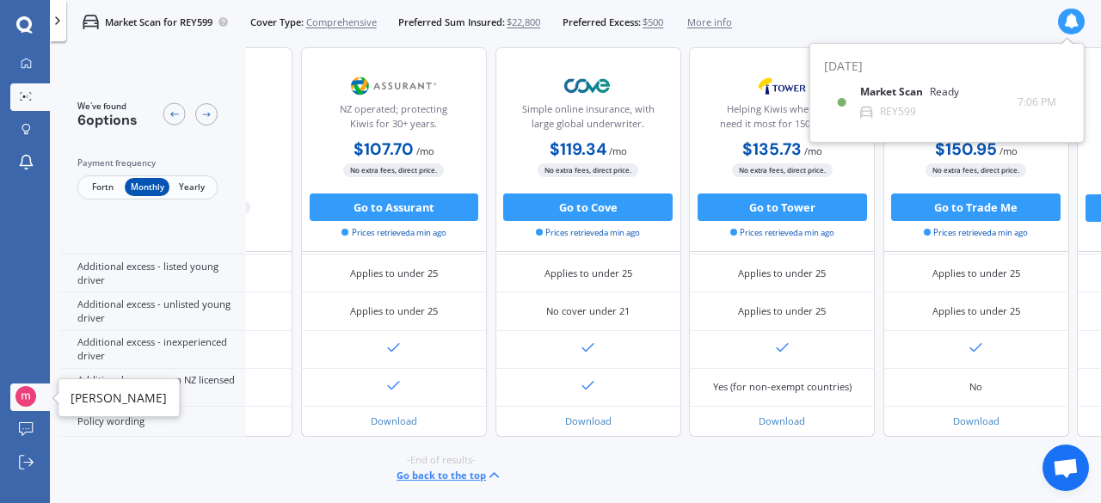
click at [34, 397] on img at bounding box center [25, 396] width 21 height 21
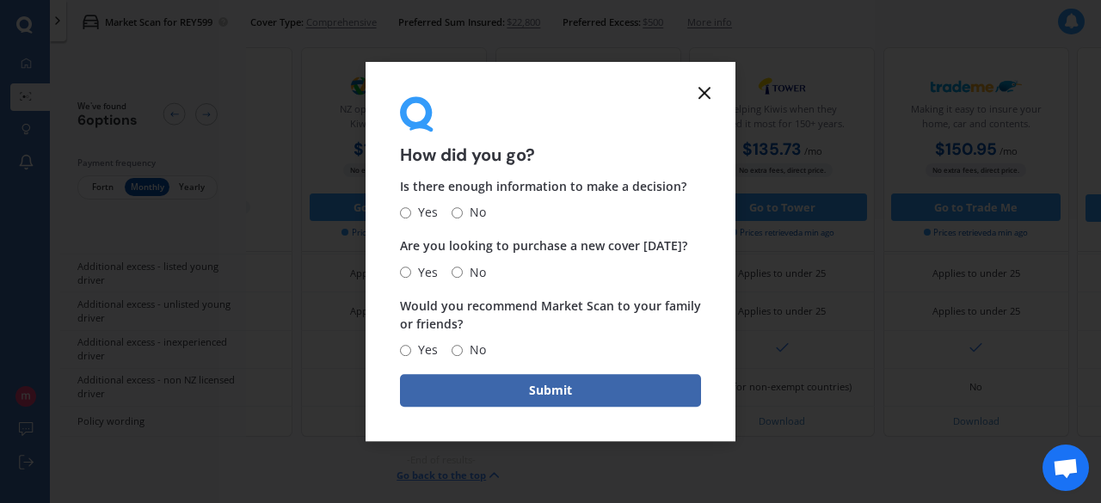
click at [704, 90] on line at bounding box center [705, 93] width 10 height 10
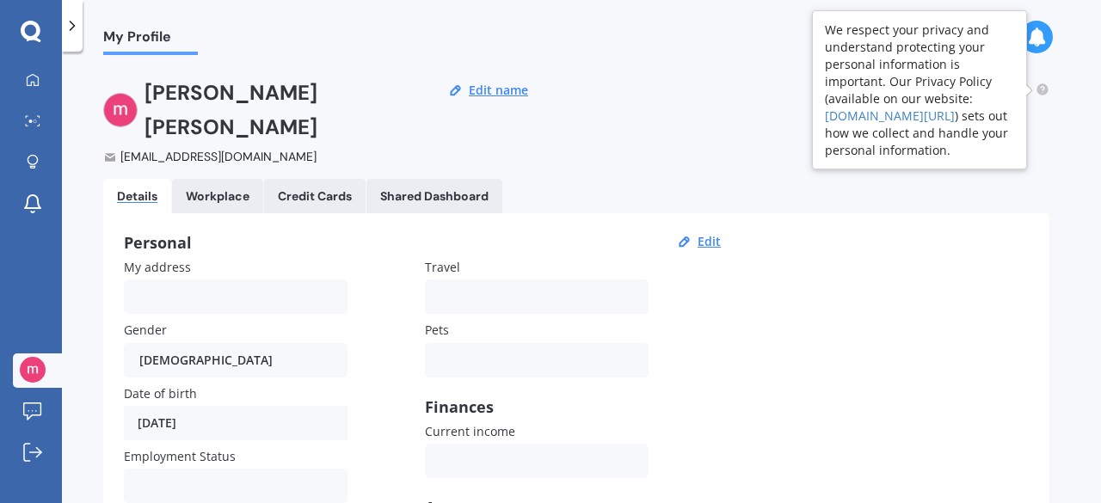
click at [1041, 90] on circle at bounding box center [1042, 88] width 11 height 11
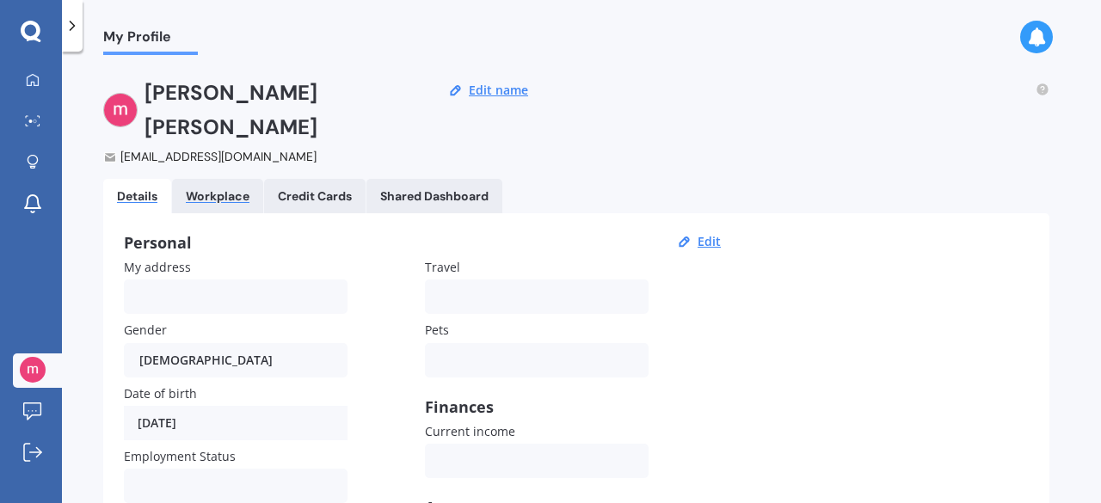
click at [221, 189] on div "Workplace" at bounding box center [218, 196] width 64 height 15
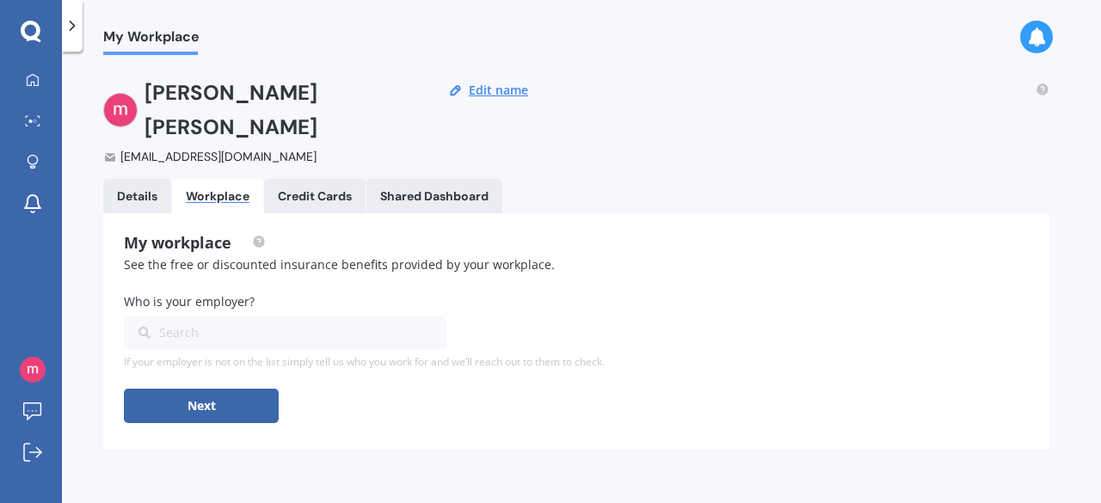
click at [327, 179] on Cards "Credit Cards" at bounding box center [315, 196] width 102 height 34
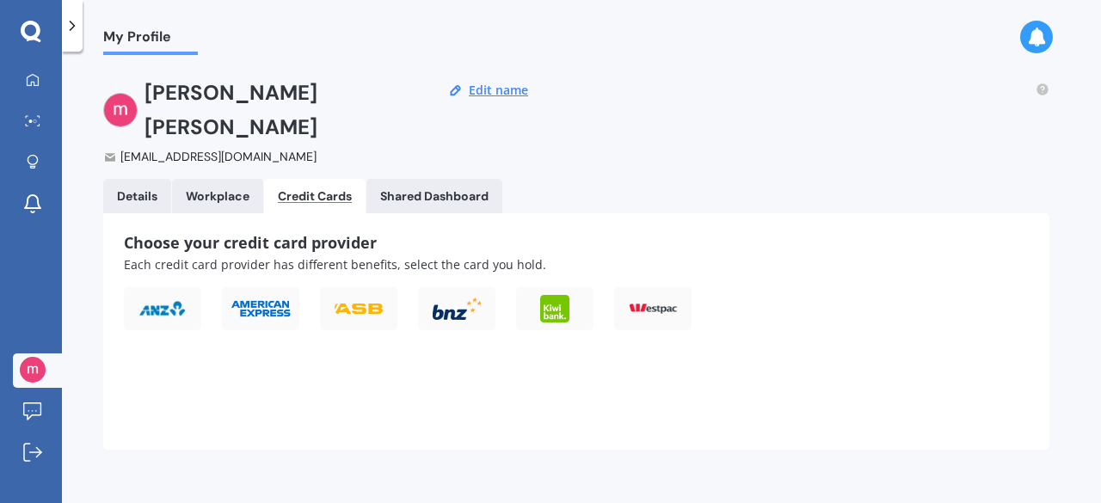
click at [447, 179] on Dashboard "Shared Dashboard" at bounding box center [435, 196] width 136 height 34
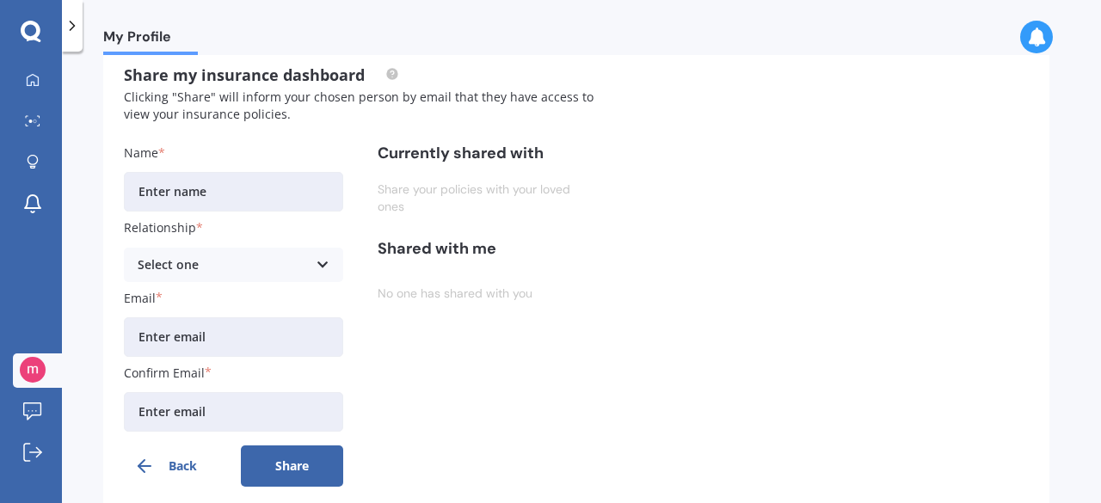
scroll to position [188, 0]
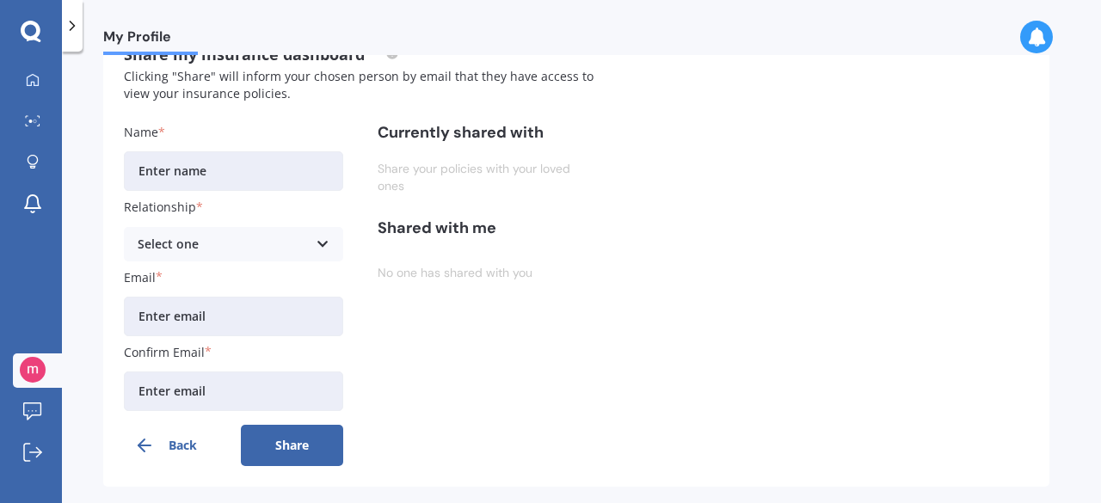
click at [1038, 37] on icon at bounding box center [1036, 37] width 19 height 19
click at [800, 254] on div "Share my insurance dashboard Clicking "Share" will inform your chosen person by…" at bounding box center [576, 256] width 947 height 462
click at [29, 379] on img at bounding box center [33, 370] width 26 height 26
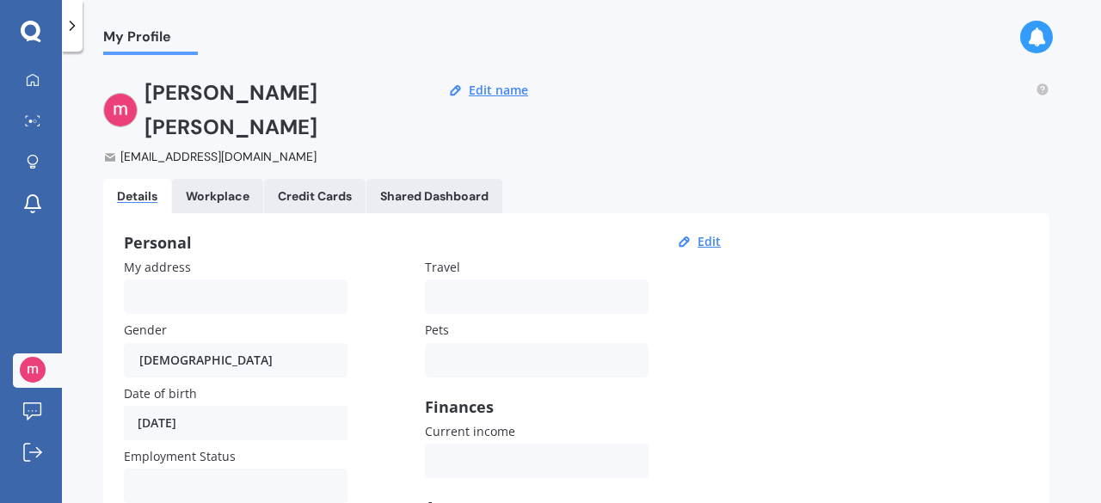
click at [66, 34] on icon at bounding box center [72, 25] width 17 height 17
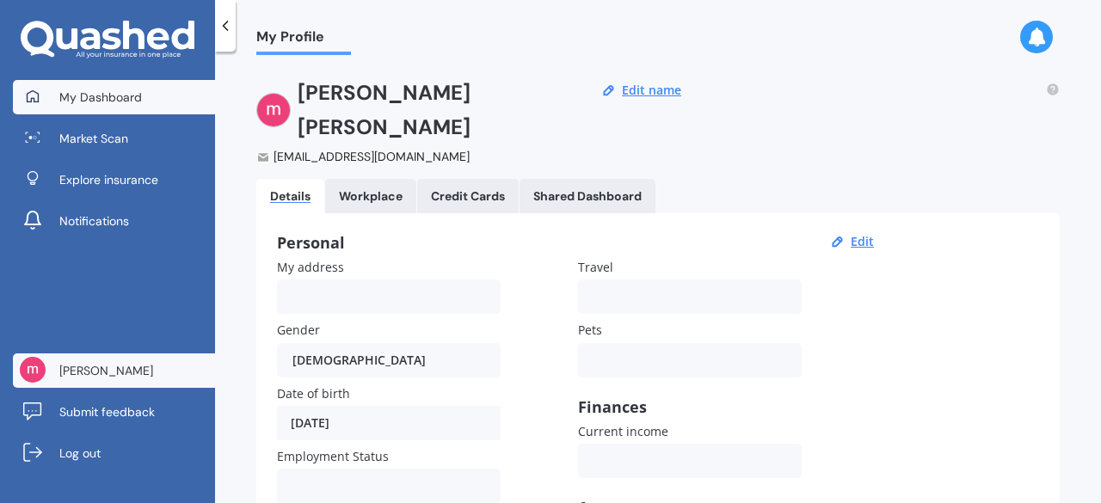
click at [115, 108] on link "My Dashboard" at bounding box center [114, 97] width 202 height 34
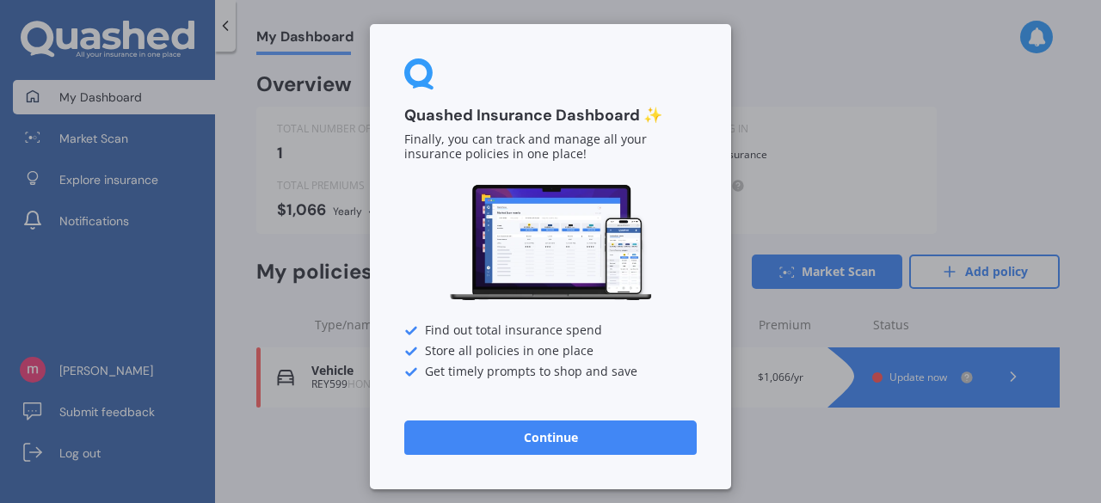
click at [571, 443] on button "Continue" at bounding box center [550, 438] width 293 height 34
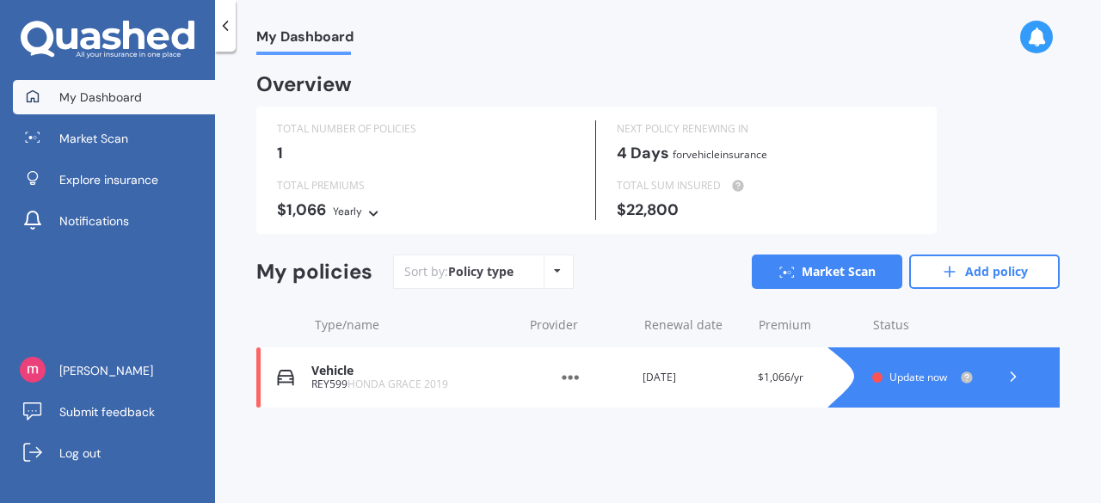
click at [1014, 375] on polyline at bounding box center [1014, 377] width 4 height 9
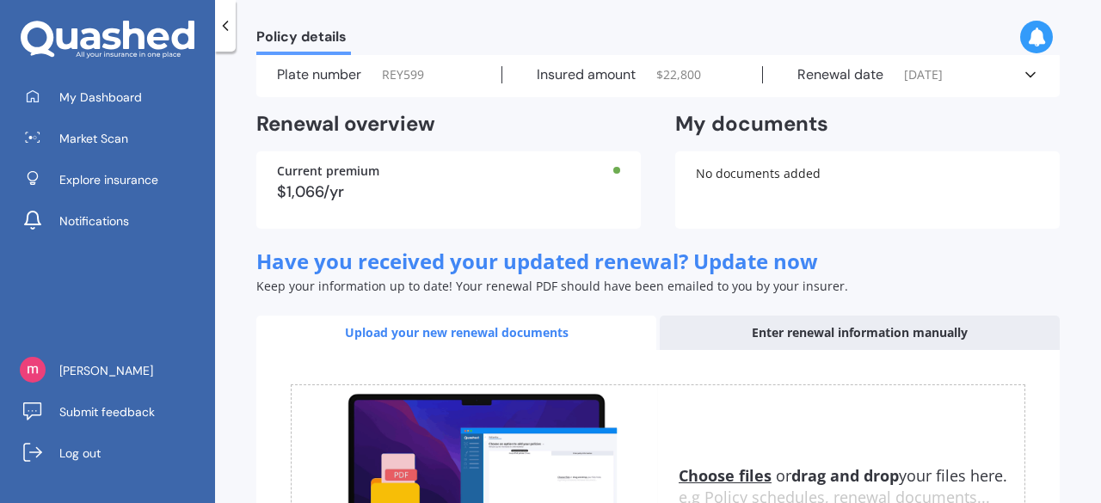
scroll to position [64, 0]
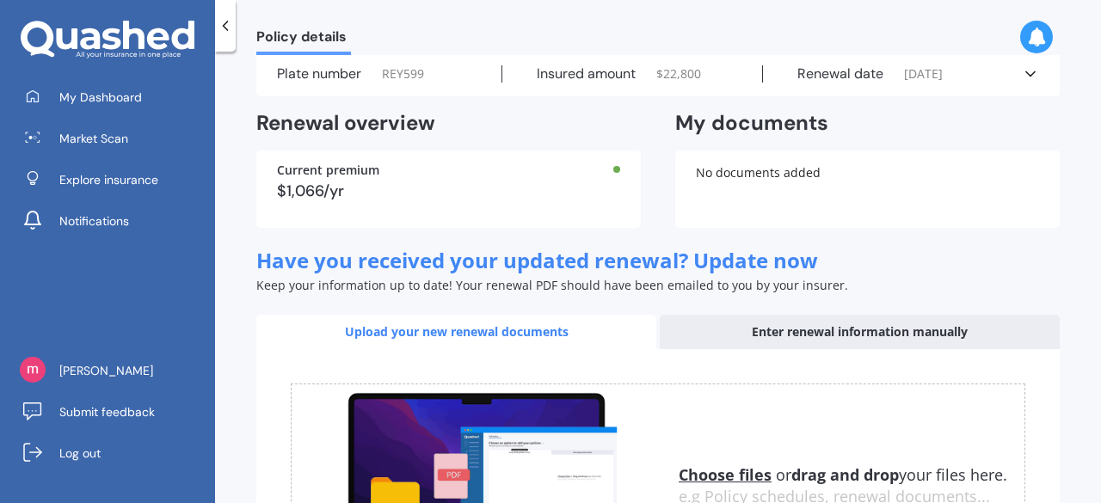
click at [1027, 76] on icon at bounding box center [1030, 73] width 17 height 17
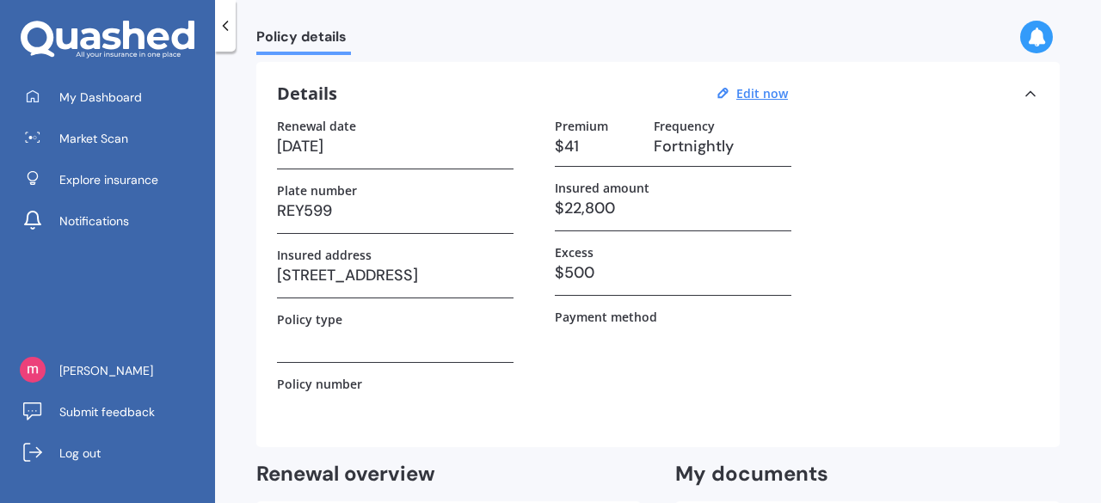
scroll to position [0, 0]
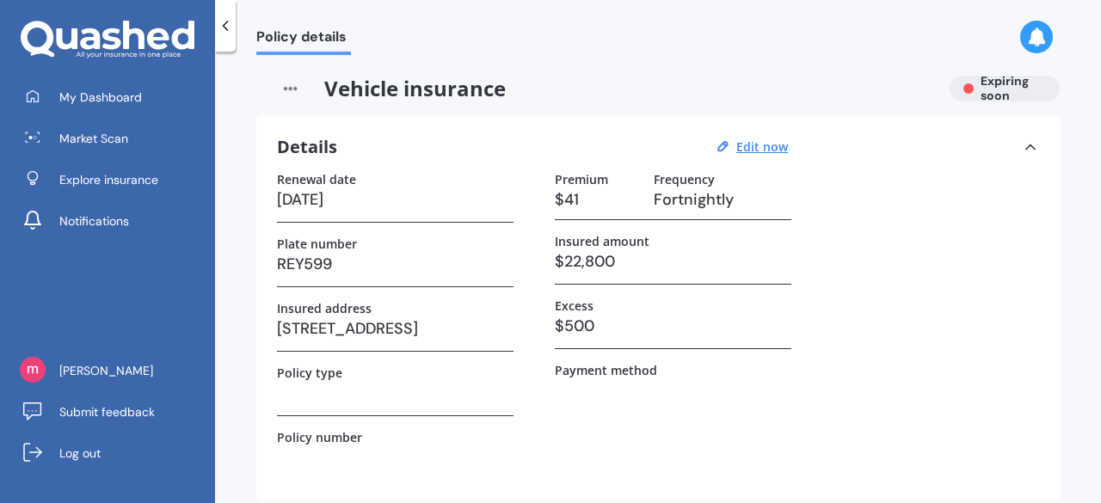
click at [286, 89] on img at bounding box center [290, 89] width 68 height 26
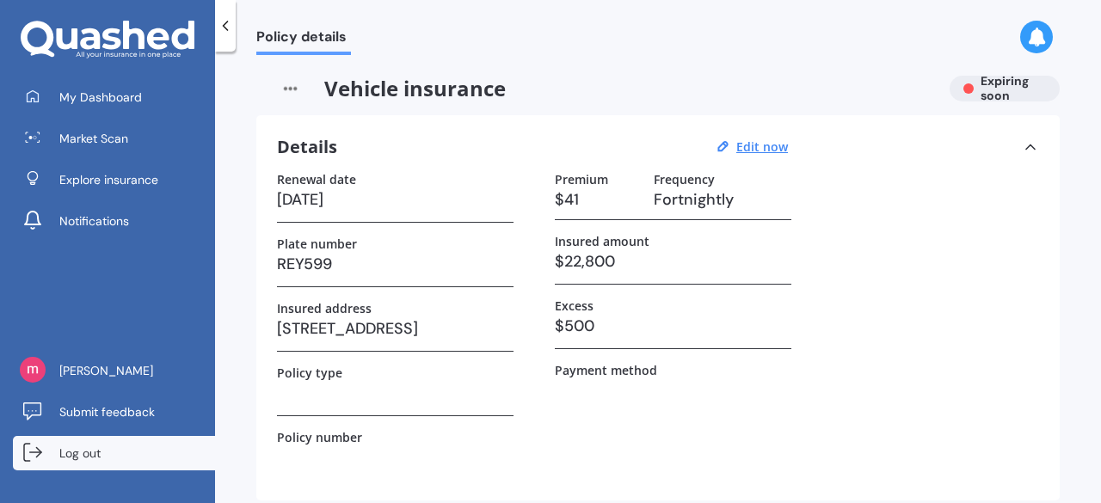
click at [47, 453] on link "Log out" at bounding box center [114, 453] width 202 height 34
